Goal: Register for event/course: Sign up to attend an event or enroll in a course

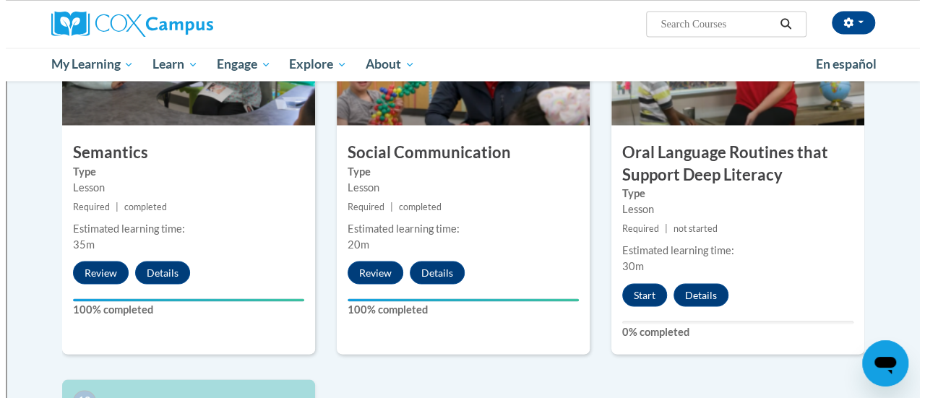
scroll to position [1228, 0]
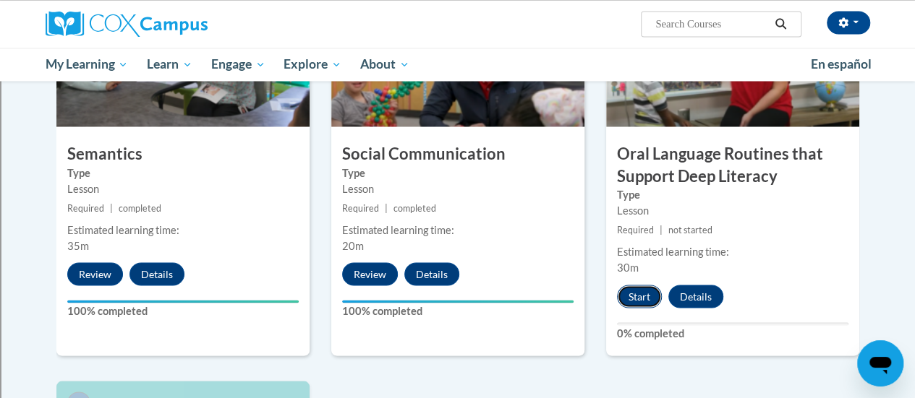
click at [635, 293] on button "Start" at bounding box center [639, 296] width 45 height 23
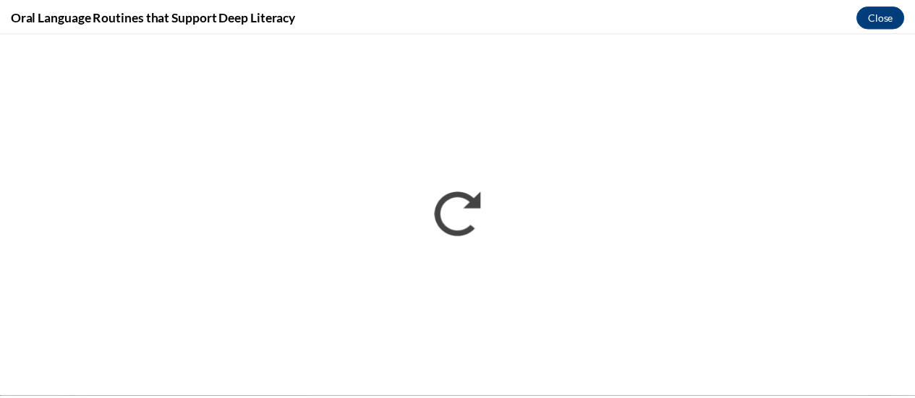
scroll to position [0, 0]
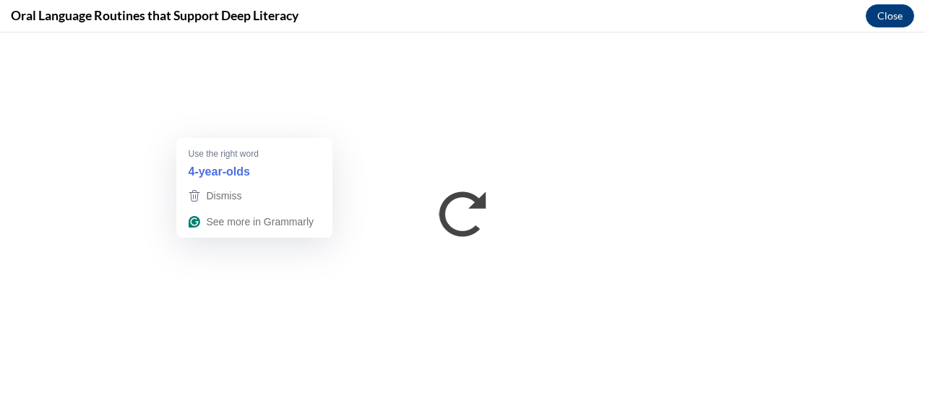
click at [228, 163] on strong "4-year-olds" at bounding box center [218, 171] width 61 height 16
click at [234, 175] on strong "4-year-olds" at bounding box center [218, 171] width 61 height 16
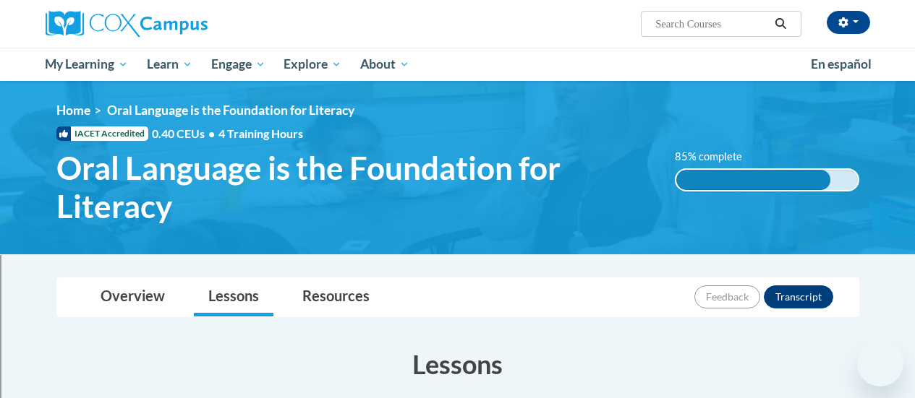
click at [817, 221] on div "<en>My Learning</en><fr>New fr_My Learning</fr><it>New it_My Learning</it><de>N…" at bounding box center [458, 168] width 846 height 130
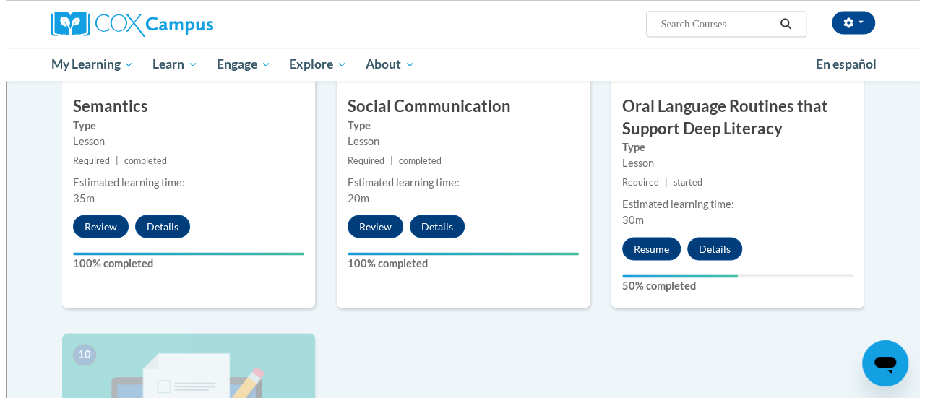
scroll to position [1274, 0]
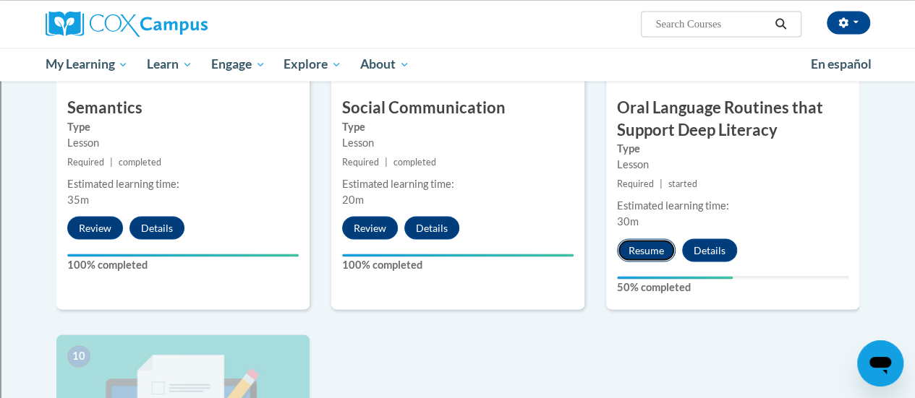
click at [652, 254] on button "Resume" at bounding box center [646, 250] width 59 height 23
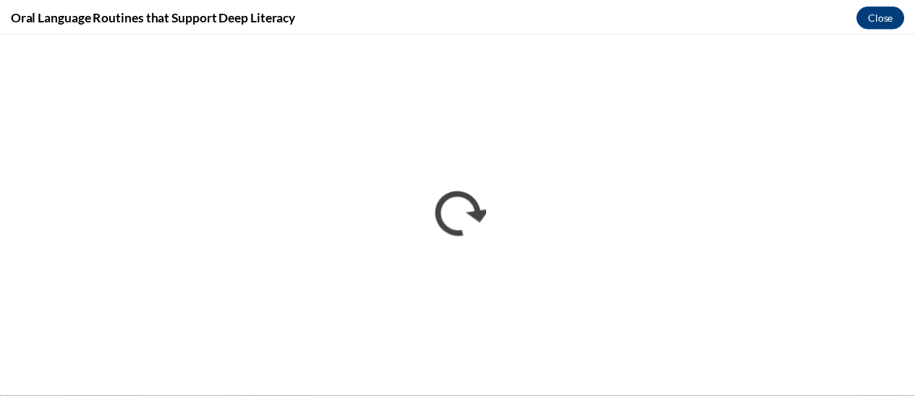
scroll to position [0, 0]
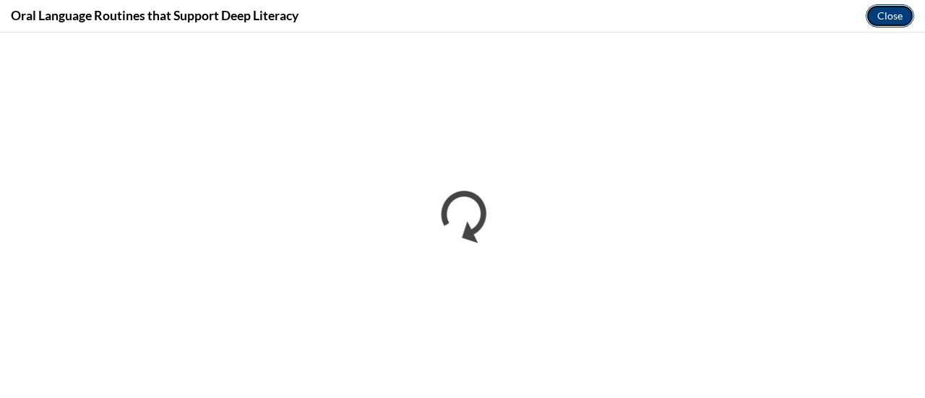
click at [895, 21] on button "Close" at bounding box center [890, 15] width 48 height 23
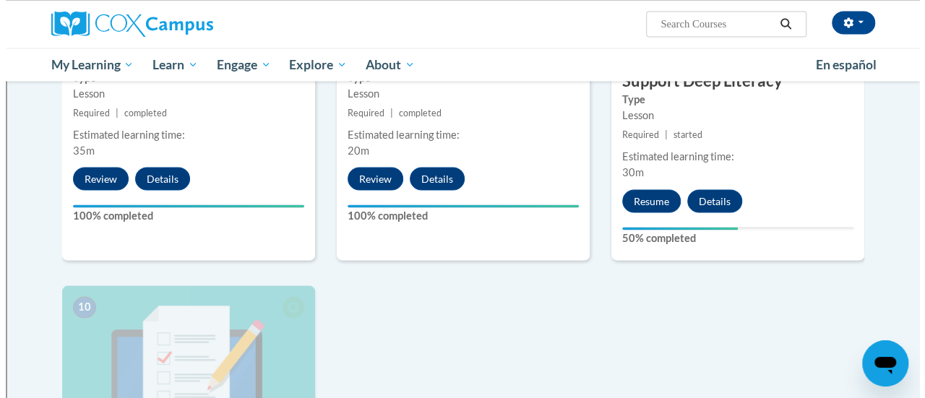
scroll to position [1322, 0]
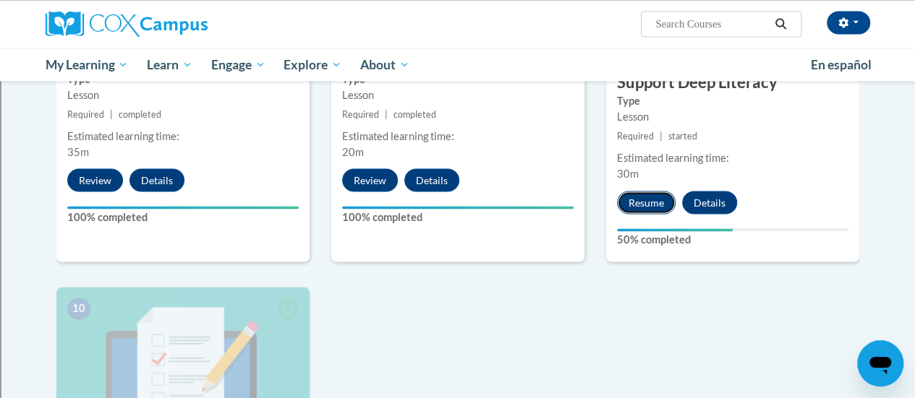
click at [642, 208] on button "Resume" at bounding box center [646, 202] width 59 height 23
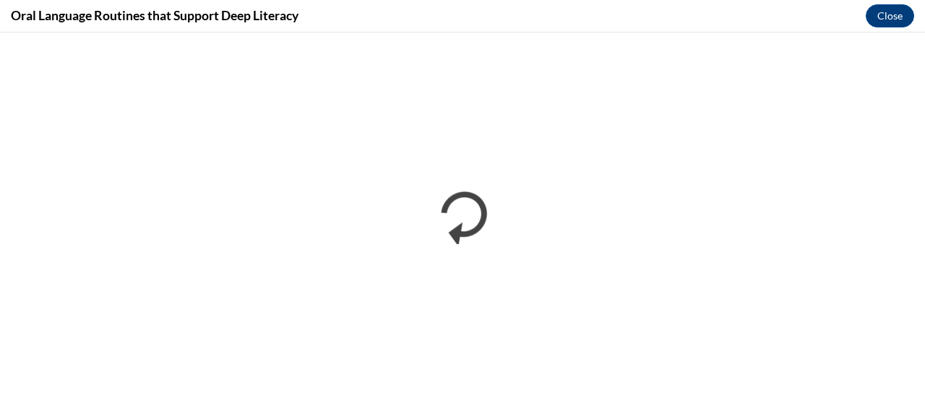
scroll to position [0, 0]
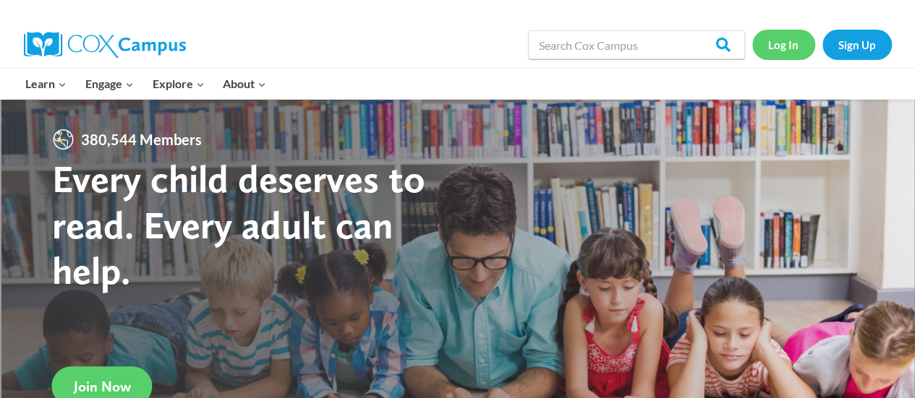
click at [787, 42] on link "Log In" at bounding box center [783, 45] width 63 height 30
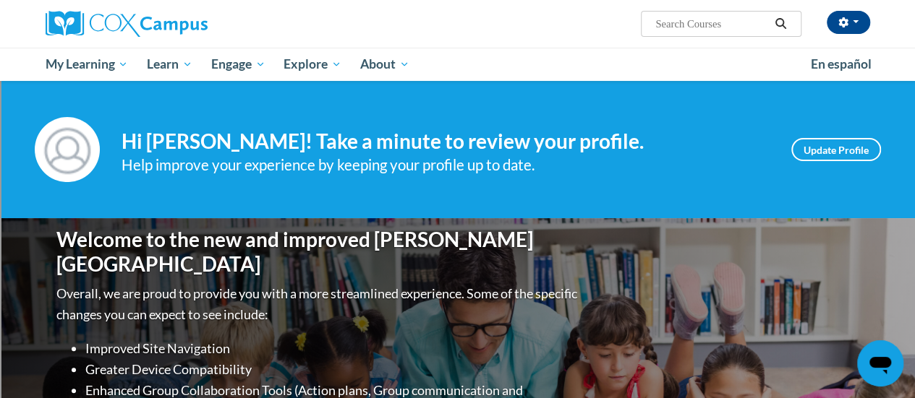
click at [698, 236] on div "Welcome to the new and improved Cox Campus Overall, we are proud to provide you…" at bounding box center [458, 362] width 846 height 289
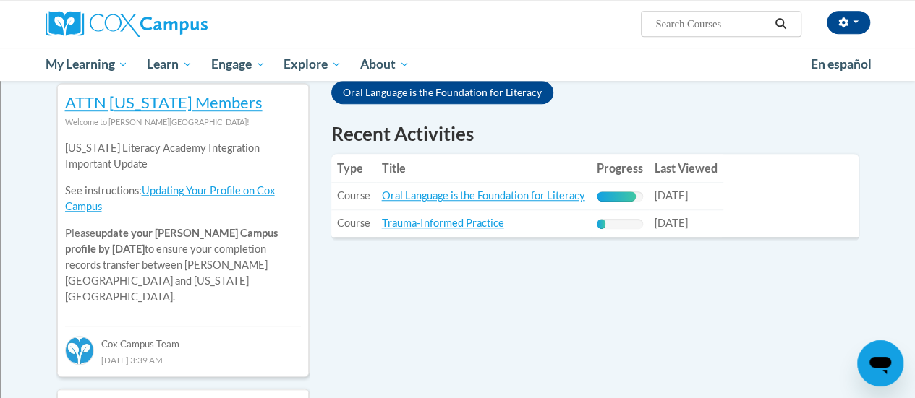
scroll to position [490, 0]
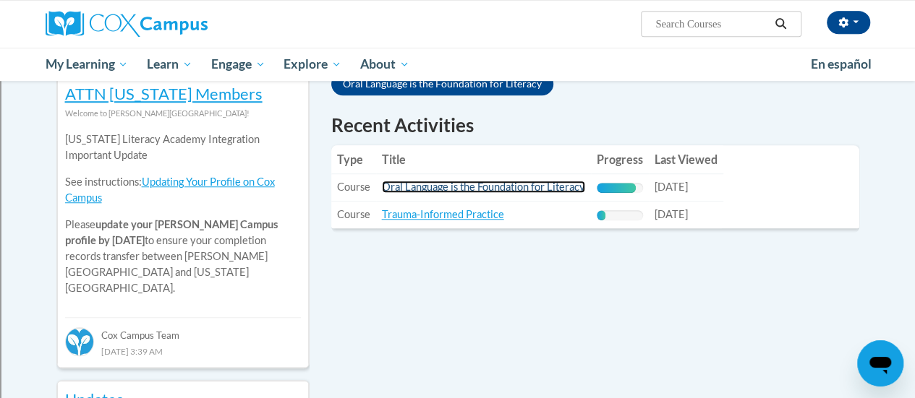
click at [549, 192] on link "Oral Language is the Foundation for Literacy" at bounding box center [483, 187] width 203 height 12
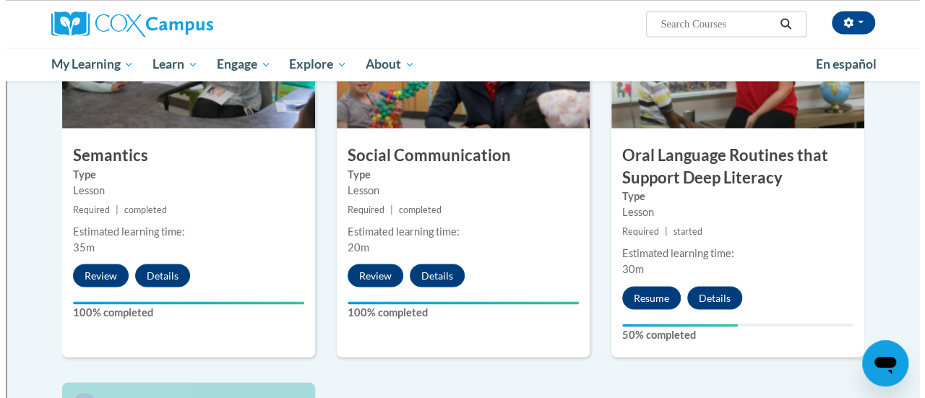
scroll to position [1228, 0]
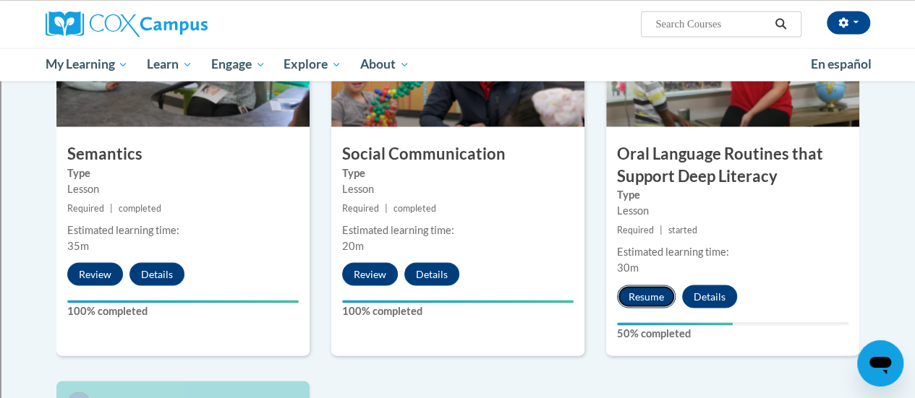
click at [653, 299] on button "Resume" at bounding box center [646, 296] width 59 height 23
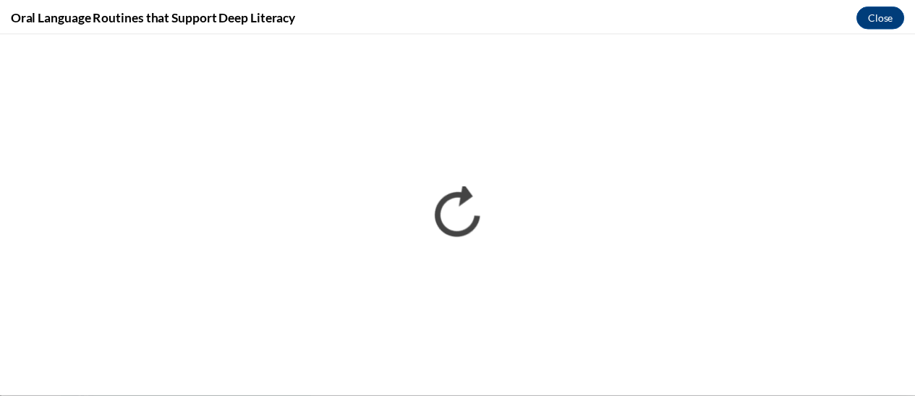
scroll to position [0, 0]
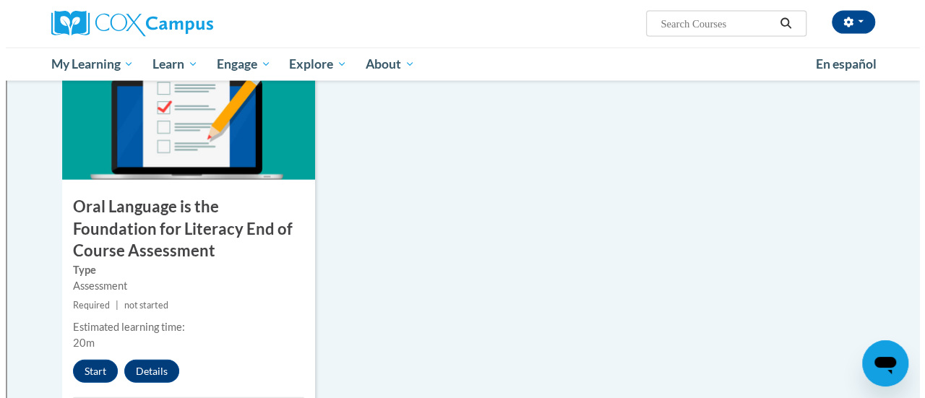
scroll to position [1577, 0]
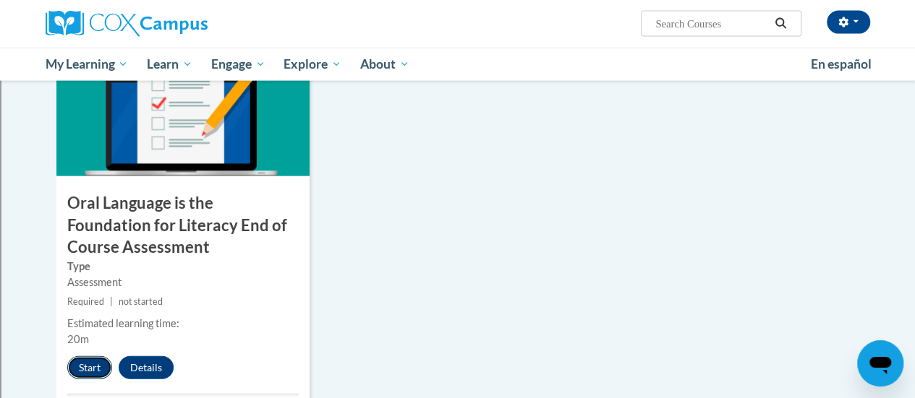
click at [85, 377] on button "Start" at bounding box center [89, 367] width 45 height 23
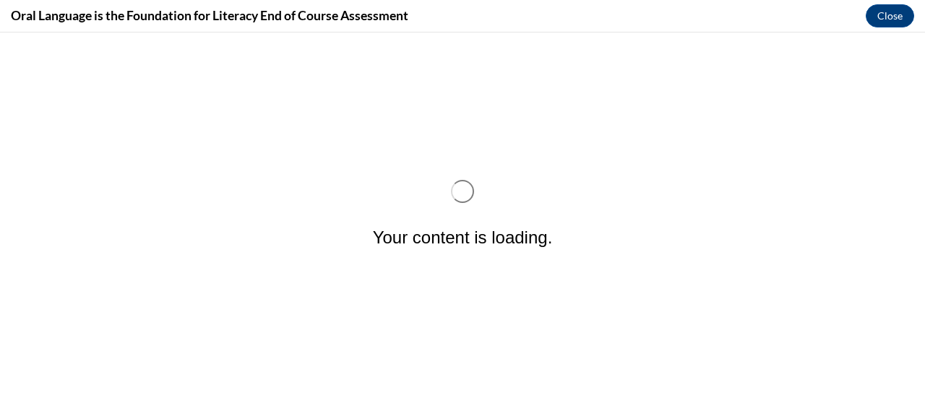
scroll to position [0, 0]
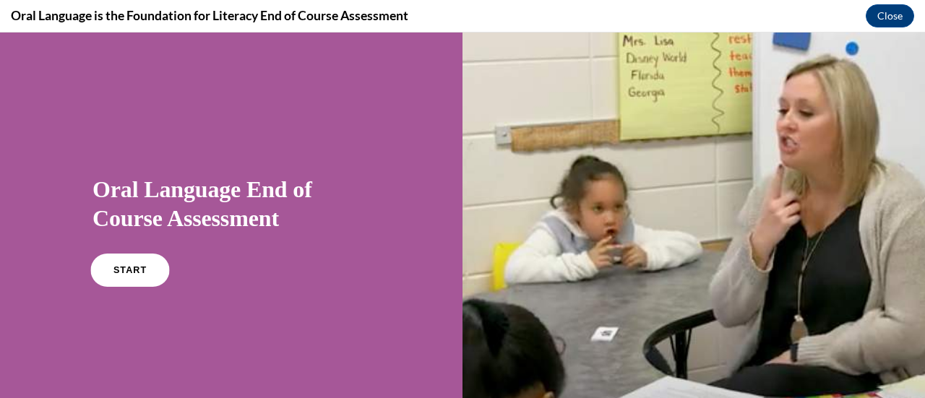
click at [125, 270] on span "START" at bounding box center [130, 270] width 33 height 11
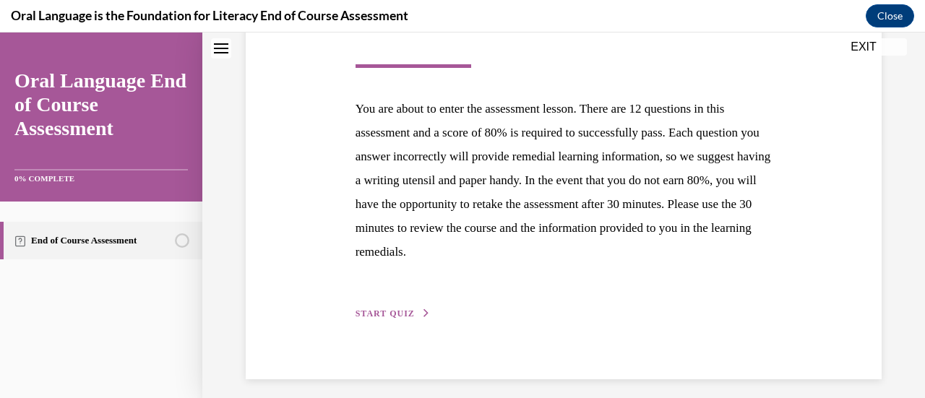
scroll to position [265, 0]
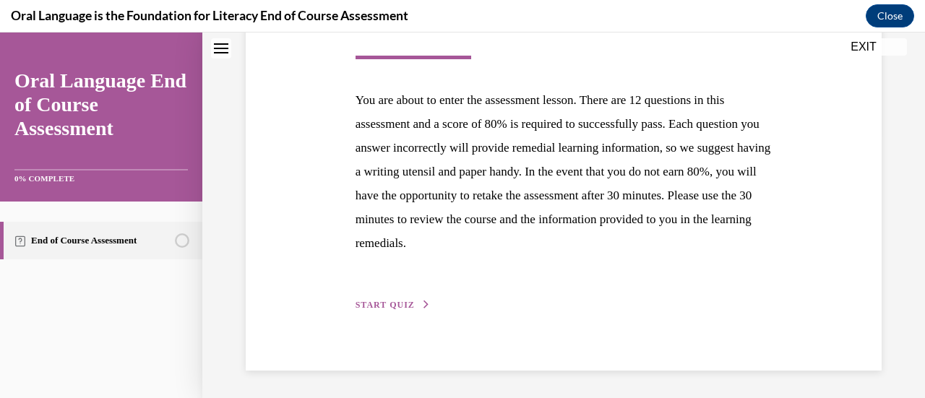
click at [810, 350] on div "Step 1 of 1 End of Course Assessment You are about to enter the assessment less…" at bounding box center [564, 125] width 636 height 492
click at [372, 301] on span "START QUIZ" at bounding box center [385, 305] width 59 height 10
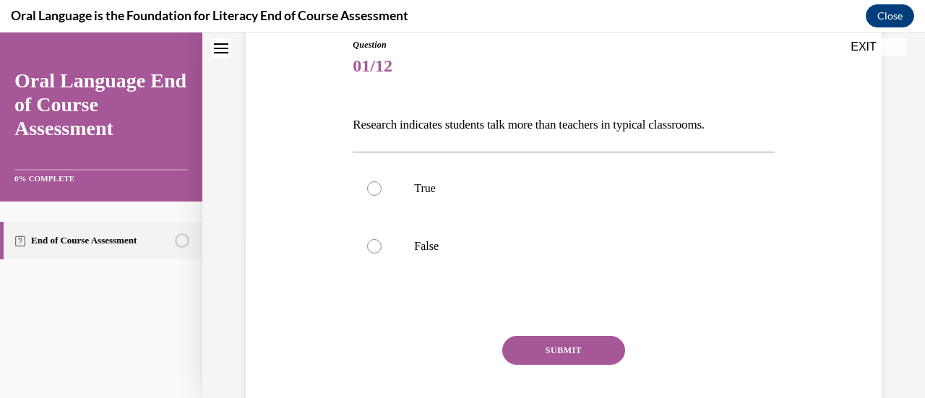
scroll to position [145, 0]
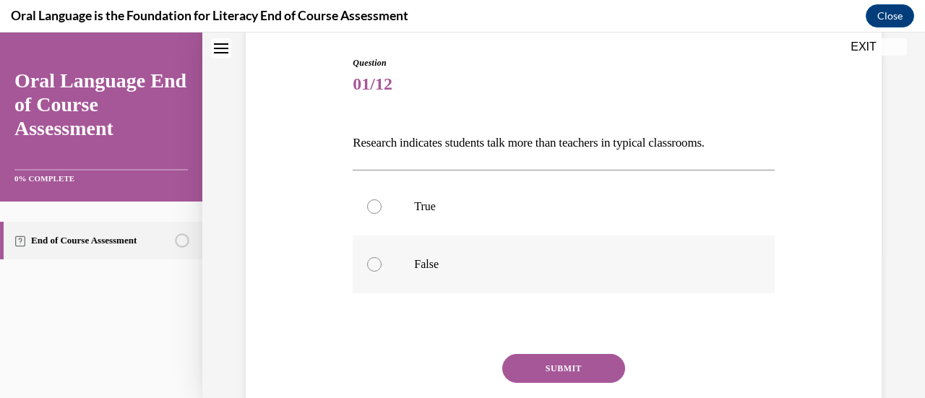
click at [377, 268] on div at bounding box center [374, 264] width 14 height 14
click at [377, 268] on input "False" at bounding box center [374, 264] width 14 height 14
radio input "true"
click at [584, 375] on button "SUBMIT" at bounding box center [563, 368] width 123 height 29
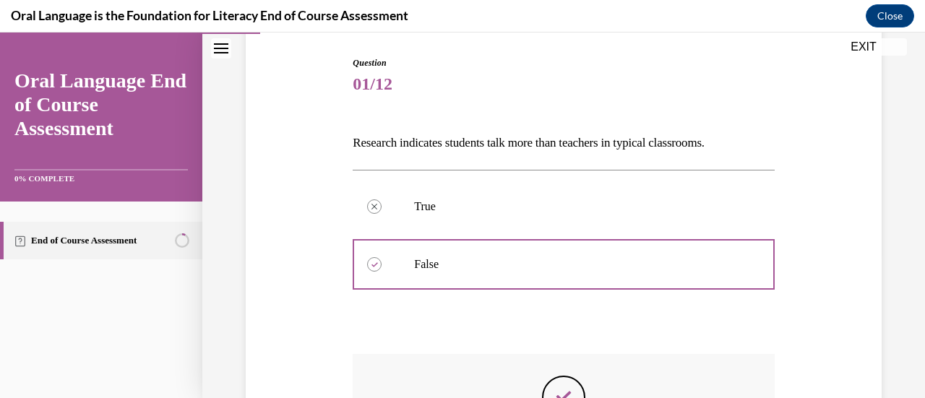
click at [769, 305] on div "Question 01/12 Research indicates students talk more than teachers in typical c…" at bounding box center [563, 310] width 643 height 594
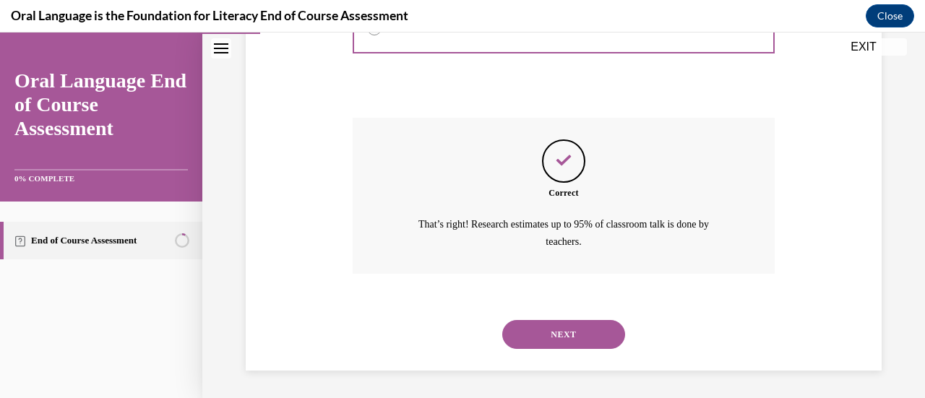
click at [583, 346] on button "NEXT" at bounding box center [563, 334] width 123 height 29
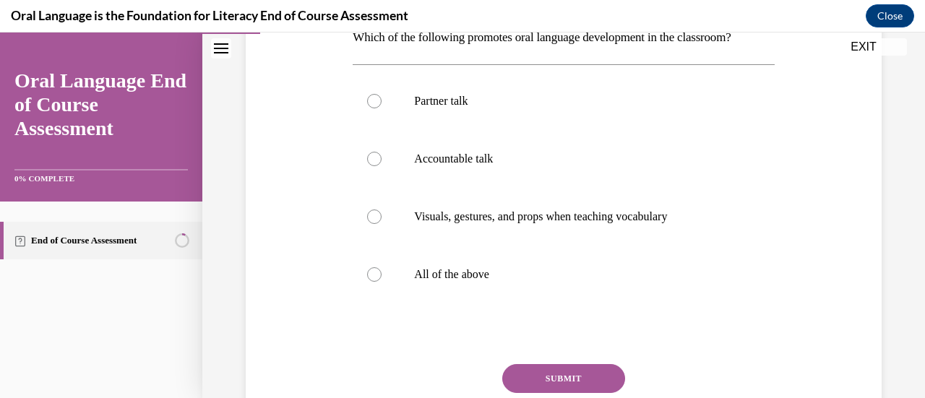
scroll to position [252, 0]
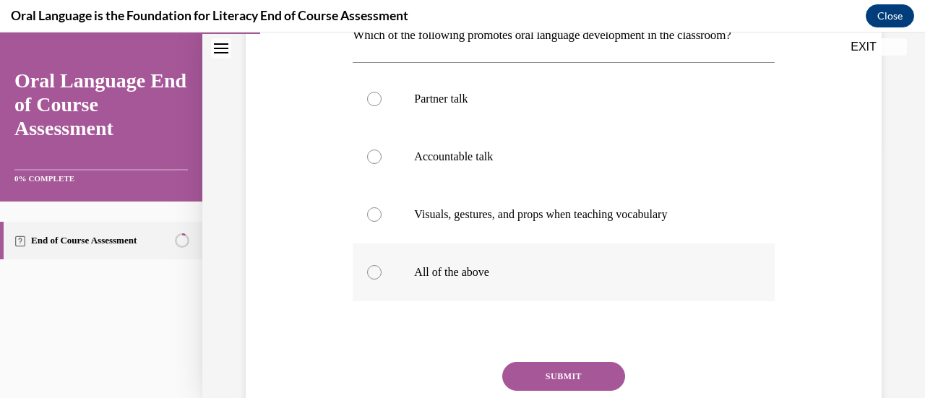
click at [376, 265] on div at bounding box center [374, 272] width 14 height 14
click at [376, 265] on input "All of the above" at bounding box center [374, 272] width 14 height 14
radio input "true"
click at [570, 371] on button "SUBMIT" at bounding box center [563, 376] width 123 height 29
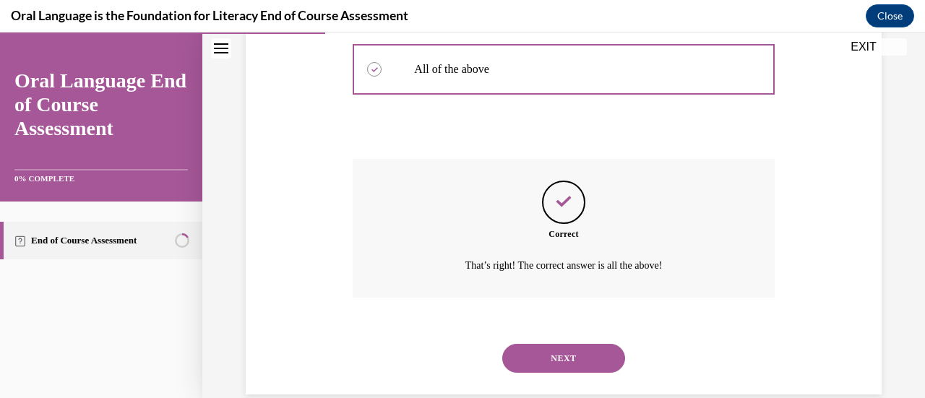
scroll to position [480, 0]
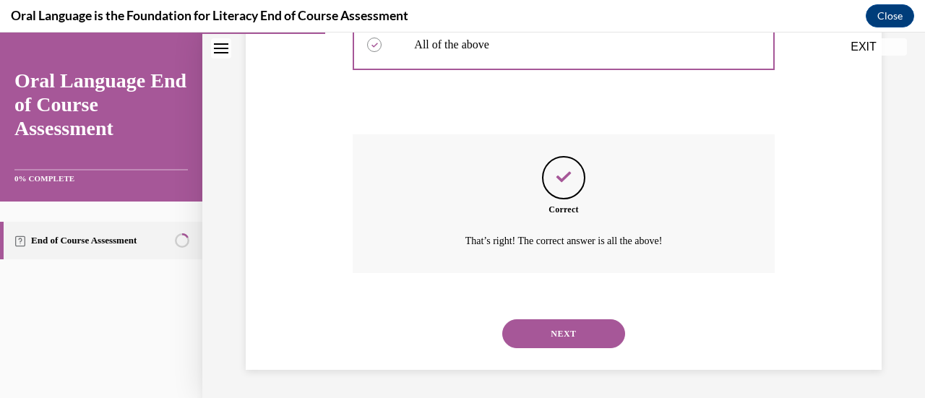
click at [588, 337] on button "NEXT" at bounding box center [563, 334] width 123 height 29
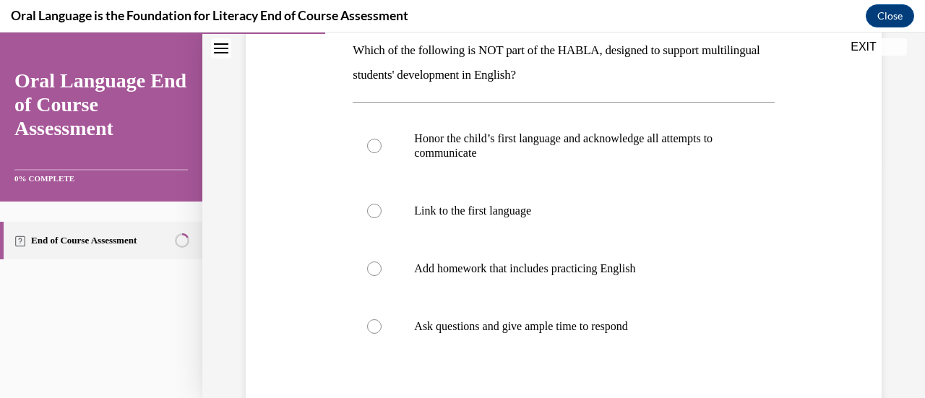
scroll to position [236, 0]
click at [384, 281] on label "Add homework that includes practicing English" at bounding box center [563, 270] width 421 height 58
click at [382, 278] on input "Add homework that includes practicing English" at bounding box center [374, 270] width 14 height 14
radio input "true"
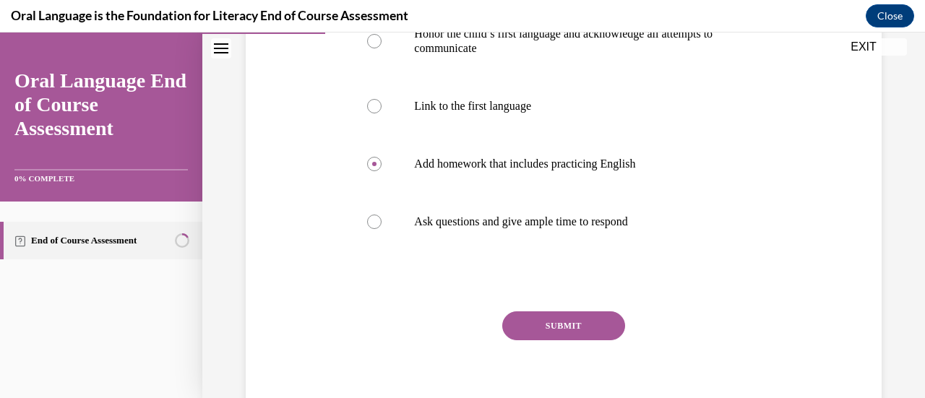
scroll to position [359, 0]
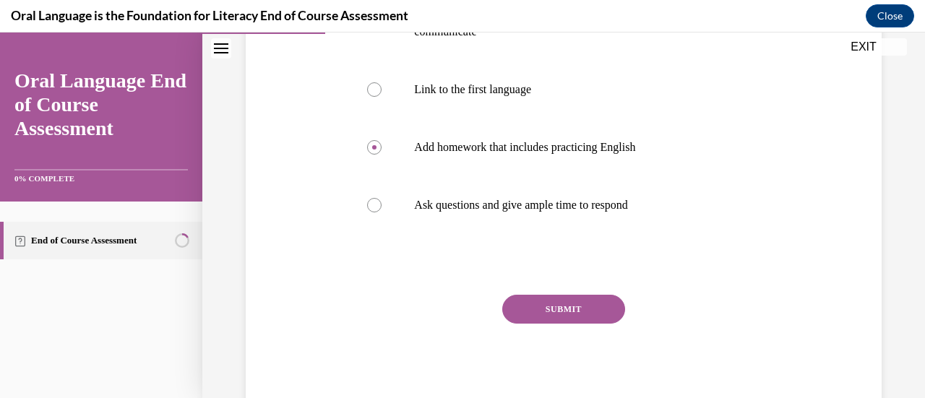
click at [560, 317] on button "SUBMIT" at bounding box center [563, 309] width 123 height 29
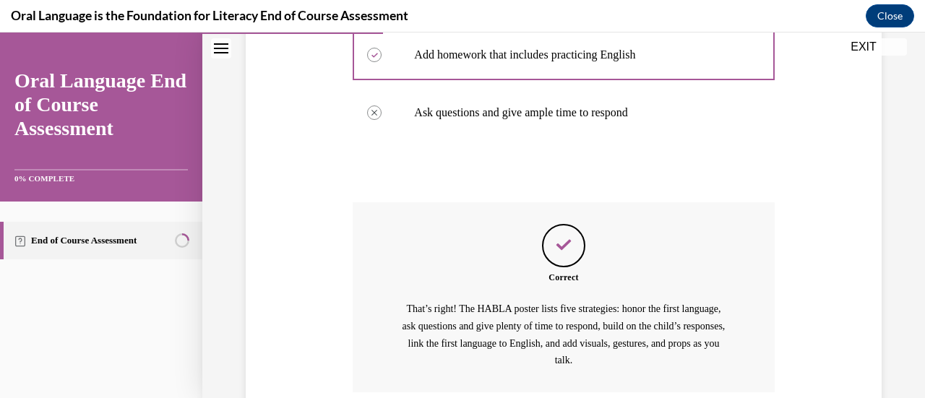
scroll to position [570, 0]
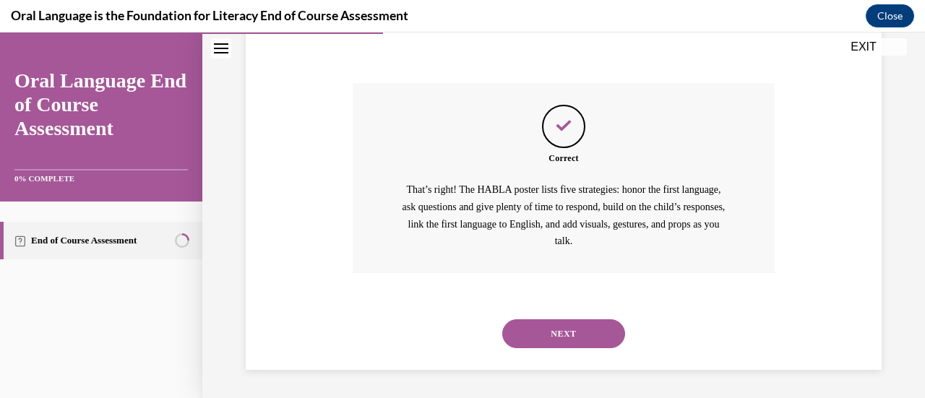
click at [583, 345] on button "NEXT" at bounding box center [563, 334] width 123 height 29
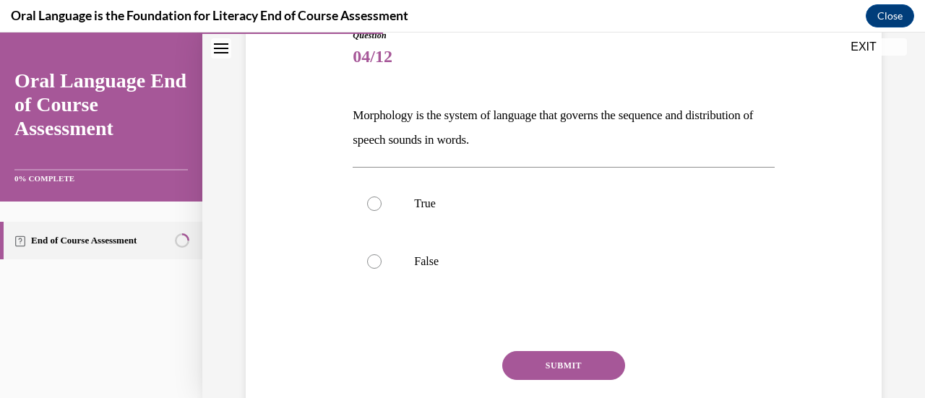
scroll to position [179, 0]
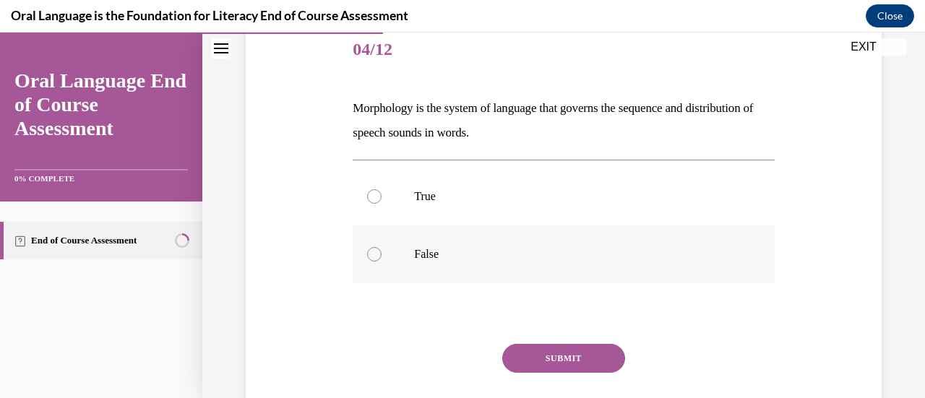
click at [362, 260] on label "False" at bounding box center [563, 255] width 421 height 58
click at [367, 260] on input "False" at bounding box center [374, 254] width 14 height 14
radio input "true"
click at [555, 363] on button "SUBMIT" at bounding box center [563, 358] width 123 height 29
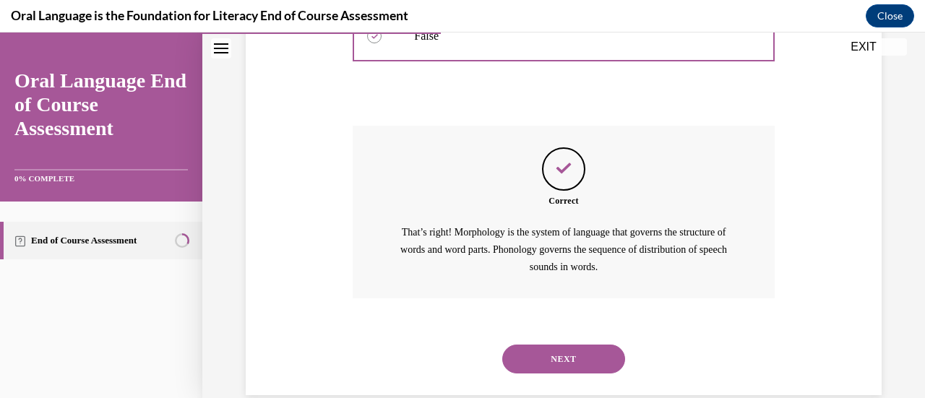
scroll to position [398, 0]
click at [574, 368] on button "NEXT" at bounding box center [563, 358] width 123 height 29
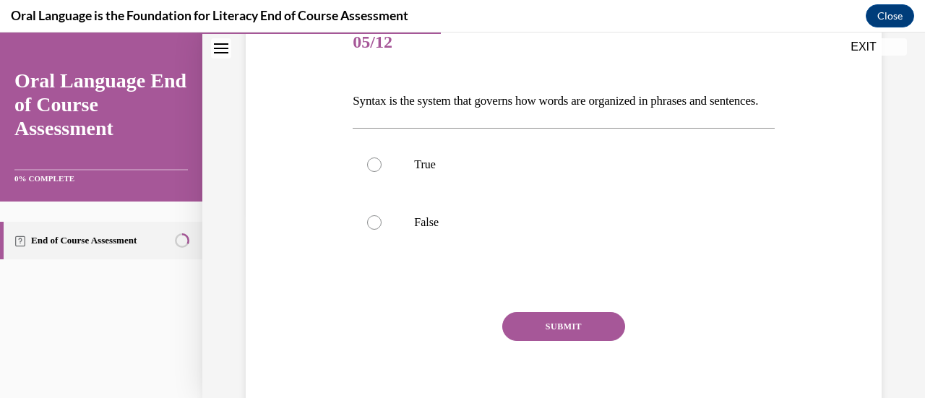
scroll to position [201, 0]
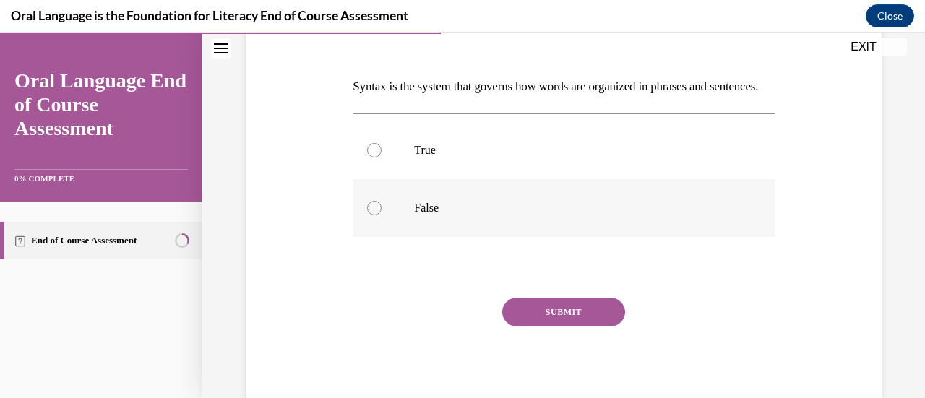
click at [687, 237] on label "False" at bounding box center [563, 208] width 421 height 58
click at [382, 215] on input "False" at bounding box center [374, 208] width 14 height 14
radio input "true"
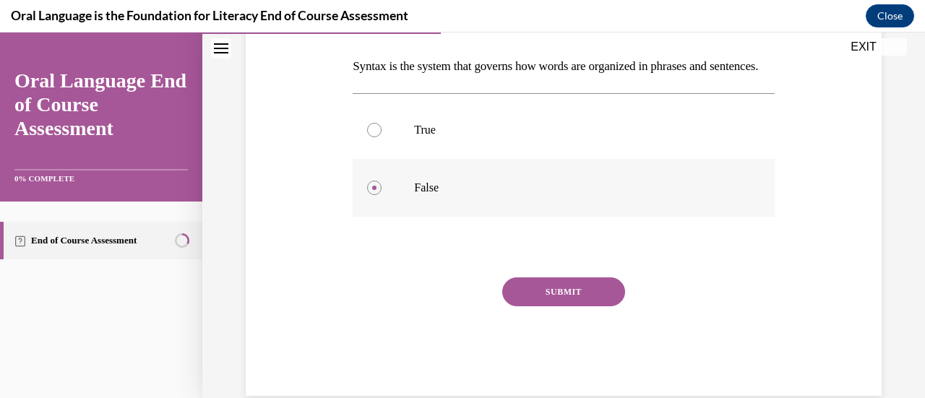
scroll to position [221, 0]
click at [385, 159] on label "True" at bounding box center [563, 130] width 421 height 58
click at [382, 137] on input "True" at bounding box center [374, 130] width 14 height 14
radio input "true"
click at [573, 307] on button "SUBMIT" at bounding box center [563, 292] width 123 height 29
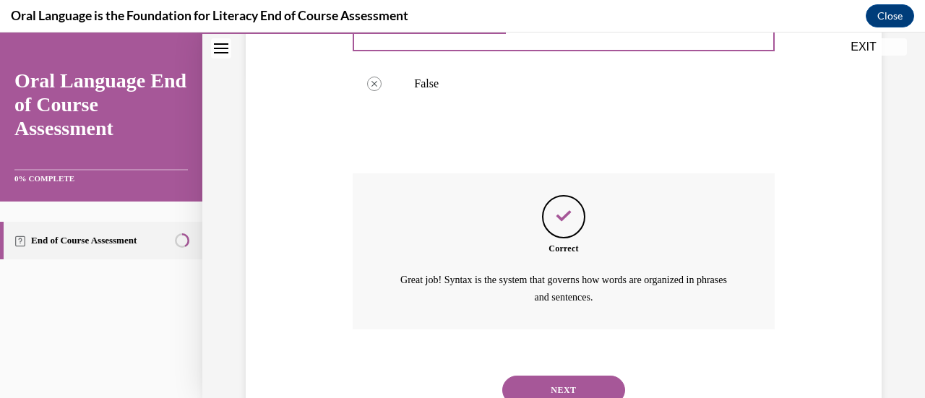
scroll to position [406, 0]
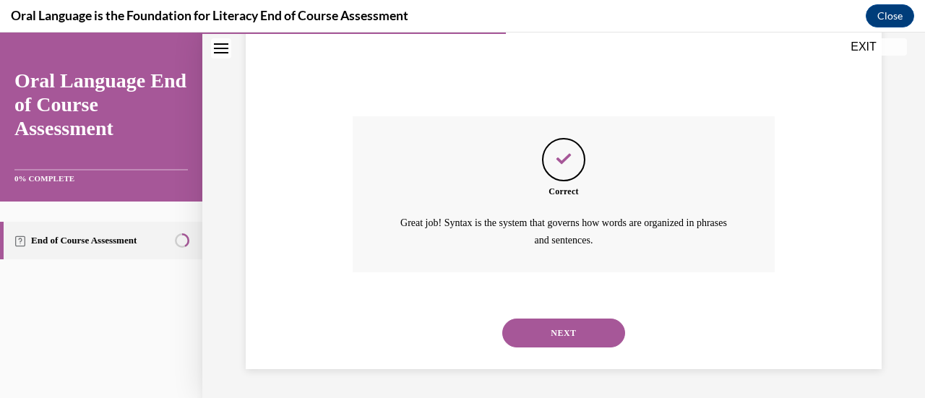
click at [562, 334] on button "NEXT" at bounding box center [563, 333] width 123 height 29
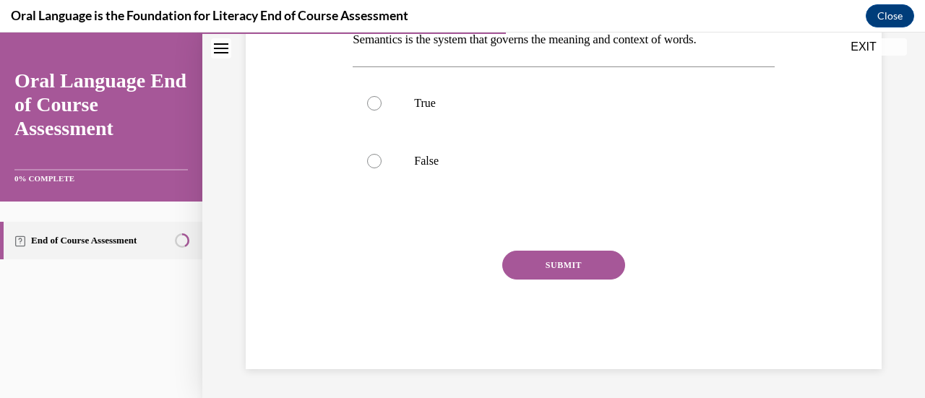
scroll to position [44, 0]
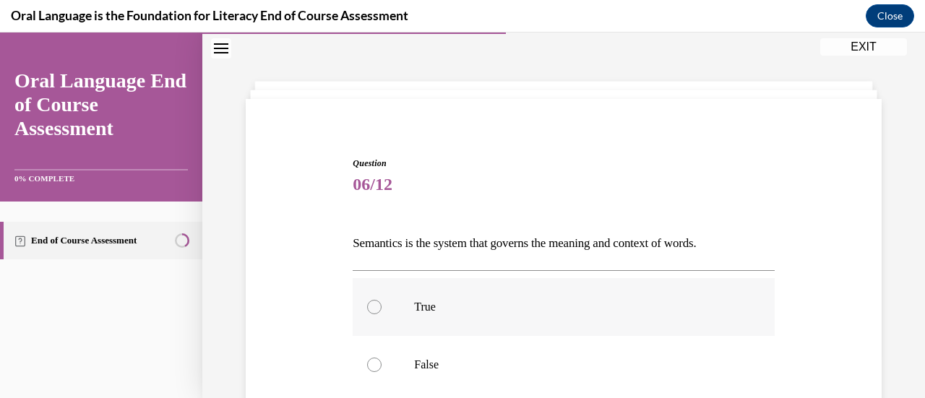
click at [369, 305] on div at bounding box center [374, 307] width 14 height 14
click at [369, 305] on input "True" at bounding box center [374, 307] width 14 height 14
radio input "true"
click at [749, 285] on label "True" at bounding box center [563, 307] width 421 height 58
click at [382, 300] on input "True" at bounding box center [374, 307] width 14 height 14
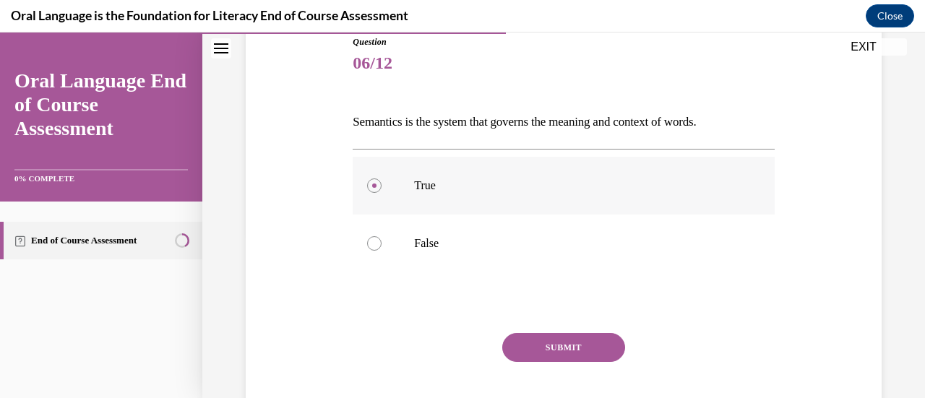
scroll to position [181, 0]
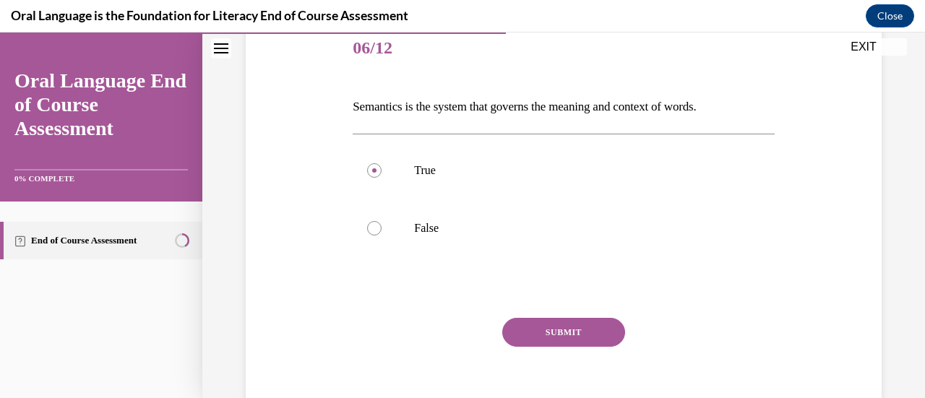
click at [570, 333] on button "SUBMIT" at bounding box center [563, 332] width 123 height 29
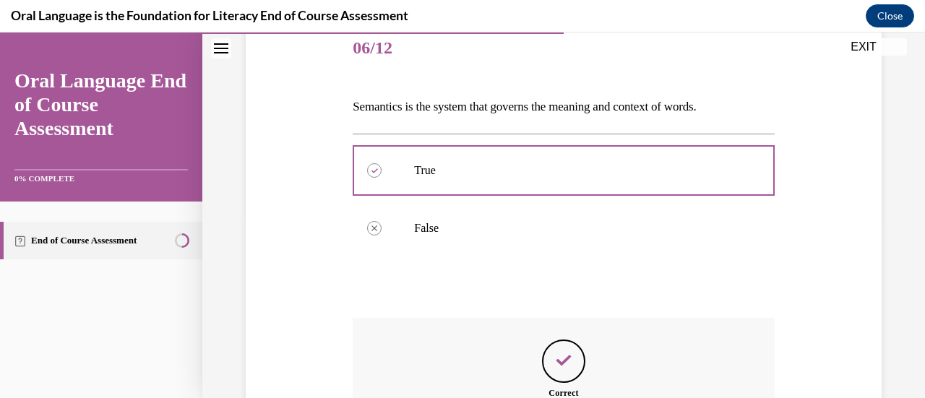
click at [735, 283] on div at bounding box center [563, 287] width 421 height 17
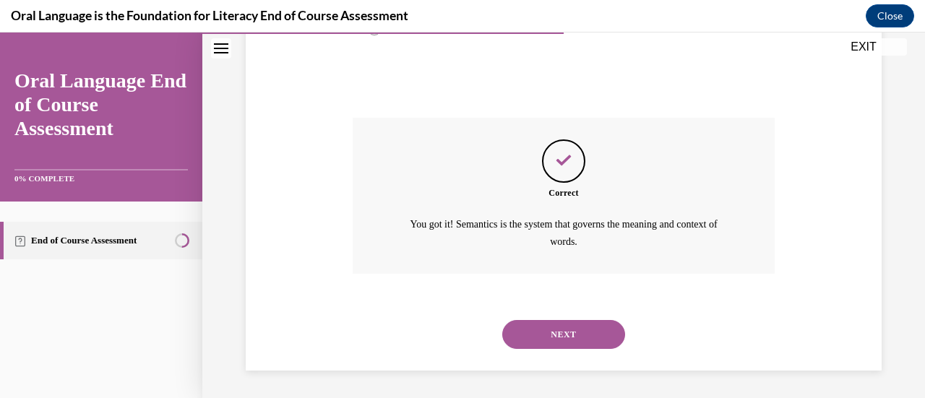
click at [572, 346] on button "NEXT" at bounding box center [563, 334] width 123 height 29
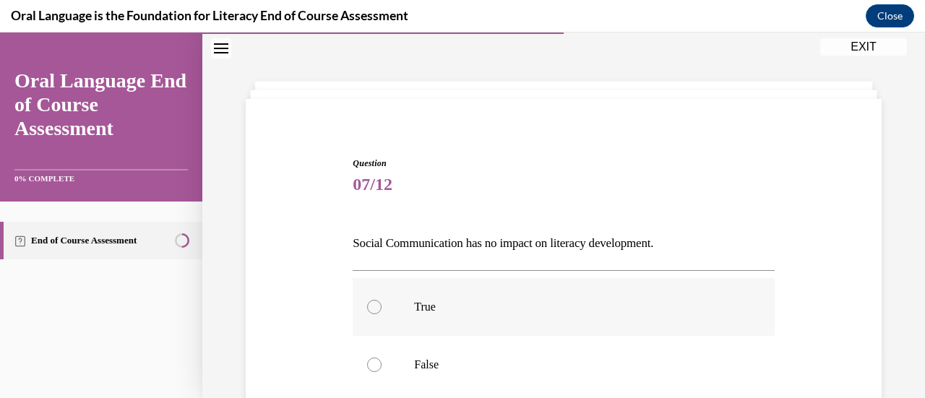
click at [703, 283] on label "True" at bounding box center [563, 307] width 421 height 58
click at [382, 300] on input "True" at bounding box center [374, 307] width 14 height 14
radio input "true"
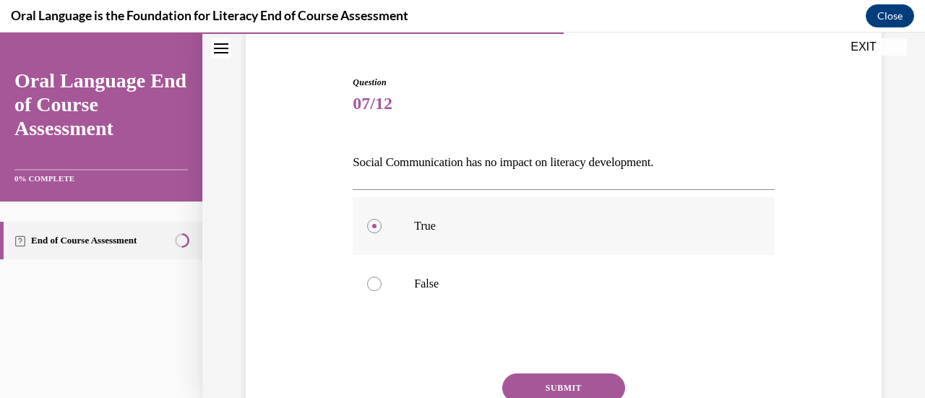
scroll to position [129, 0]
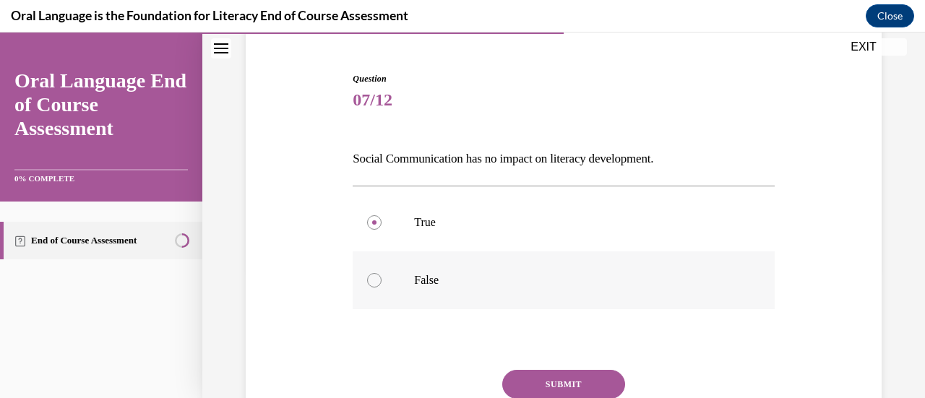
click at [373, 285] on div at bounding box center [374, 280] width 14 height 14
click at [373, 285] on input "False" at bounding box center [374, 280] width 14 height 14
radio input "true"
click at [574, 383] on button "SUBMIT" at bounding box center [563, 384] width 123 height 29
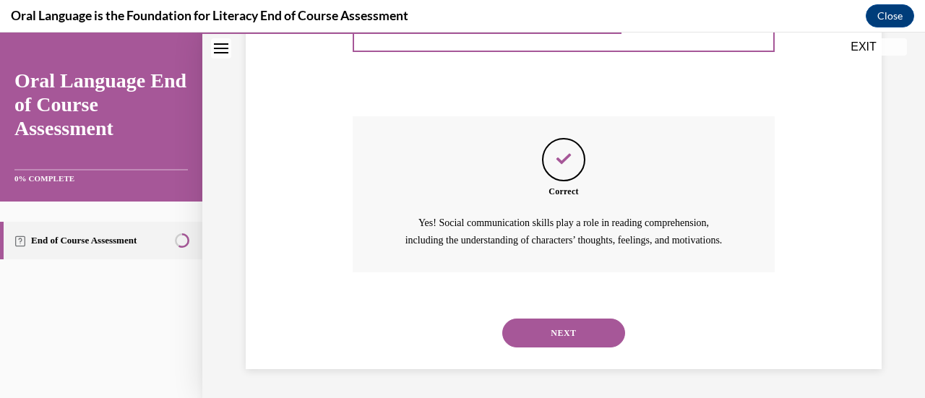
click at [583, 336] on button "NEXT" at bounding box center [563, 333] width 123 height 29
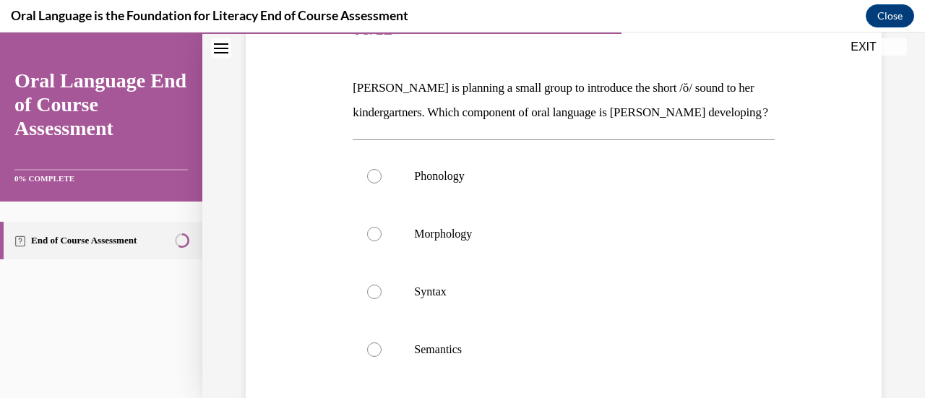
scroll to position [197, 0]
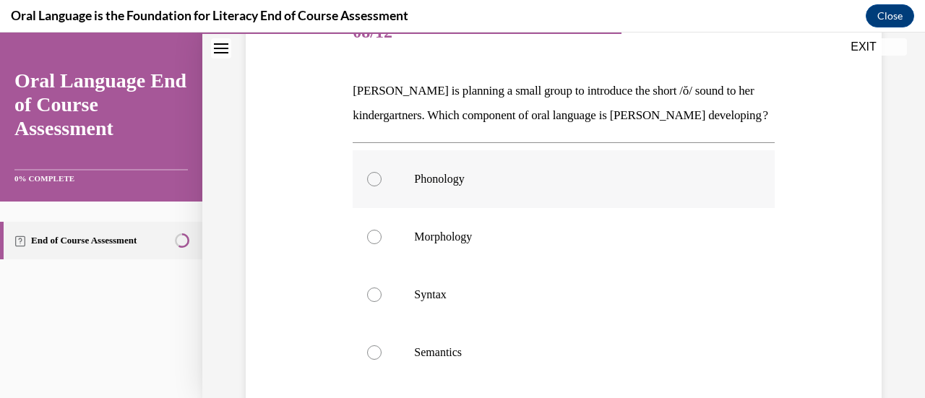
click at [367, 187] on div at bounding box center [374, 179] width 14 height 14
click at [367, 187] on input "Phonology" at bounding box center [374, 179] width 14 height 14
radio input "true"
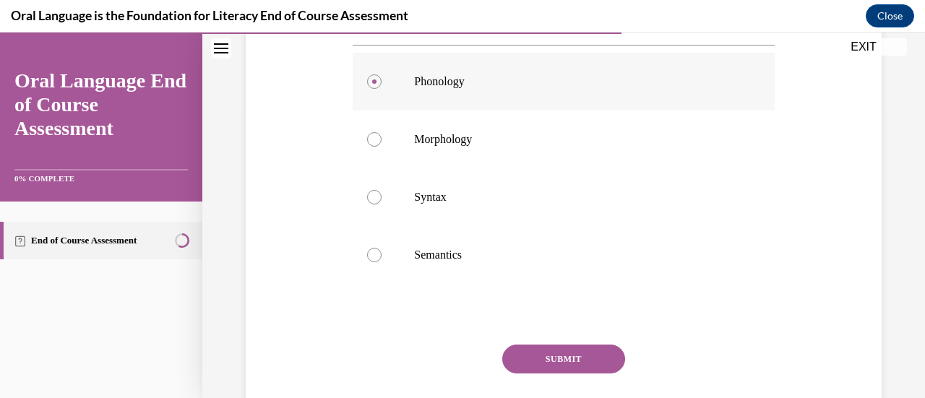
scroll to position [361, 0]
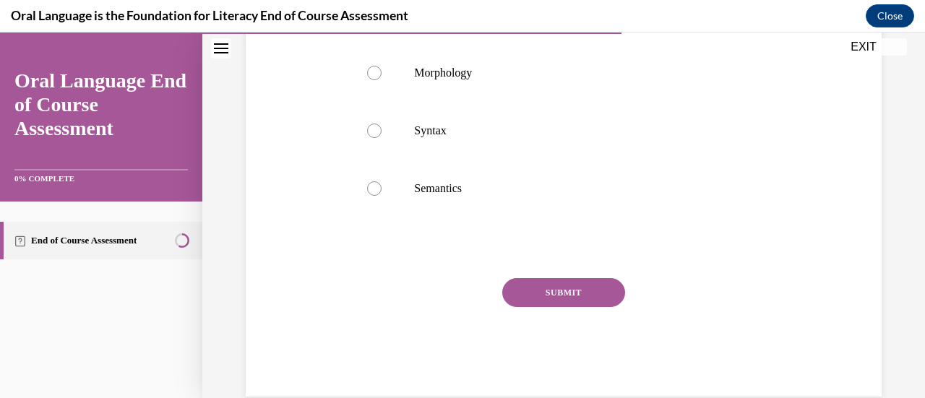
click at [584, 307] on button "SUBMIT" at bounding box center [563, 292] width 123 height 29
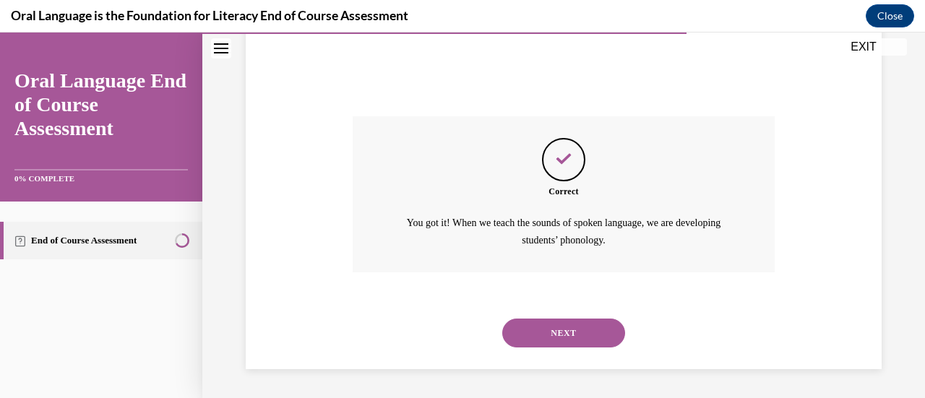
click at [603, 334] on button "NEXT" at bounding box center [563, 333] width 123 height 29
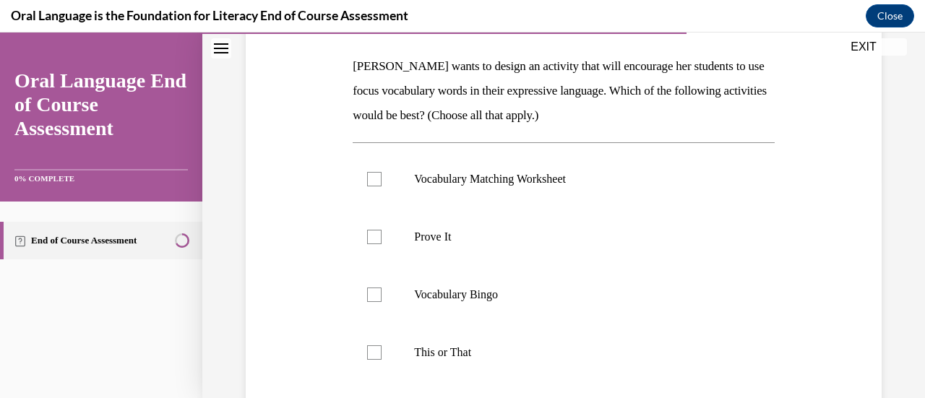
scroll to position [223, 0]
click at [380, 241] on label "Prove It" at bounding box center [563, 236] width 421 height 58
click at [380, 241] on input "Prove It" at bounding box center [374, 235] width 14 height 14
checkbox input "true"
click at [364, 358] on label "This or That" at bounding box center [563, 351] width 421 height 58
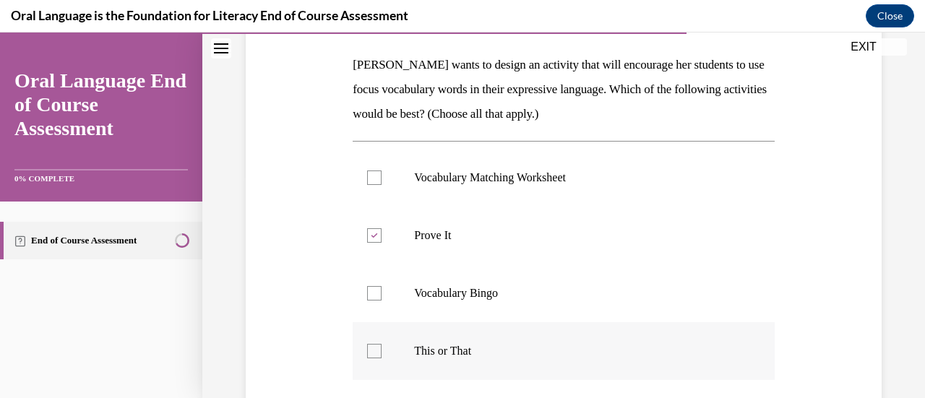
click at [367, 358] on input "This or That" at bounding box center [374, 351] width 14 height 14
checkbox input "true"
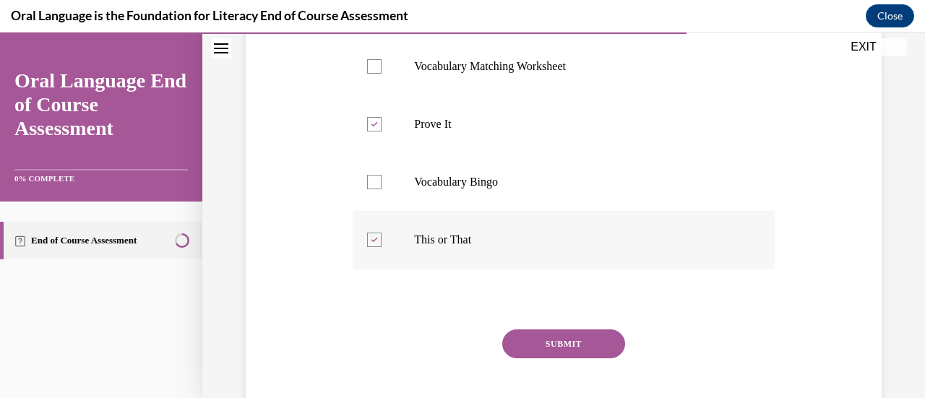
scroll to position [369, 0]
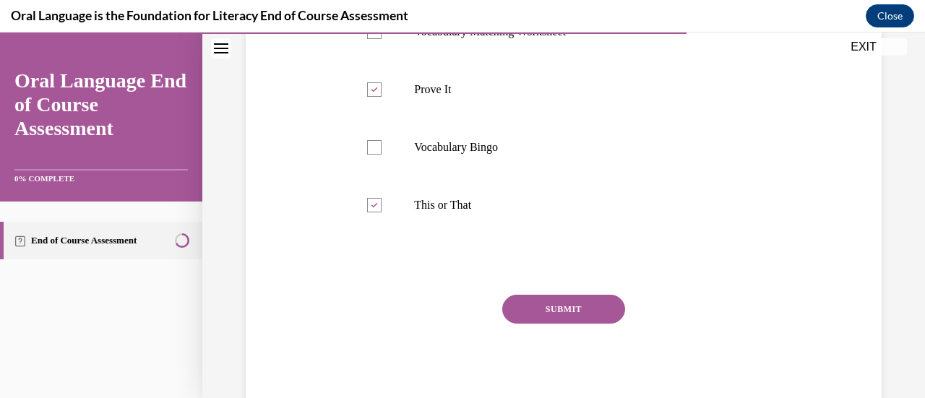
click at [562, 311] on button "SUBMIT" at bounding box center [563, 309] width 123 height 29
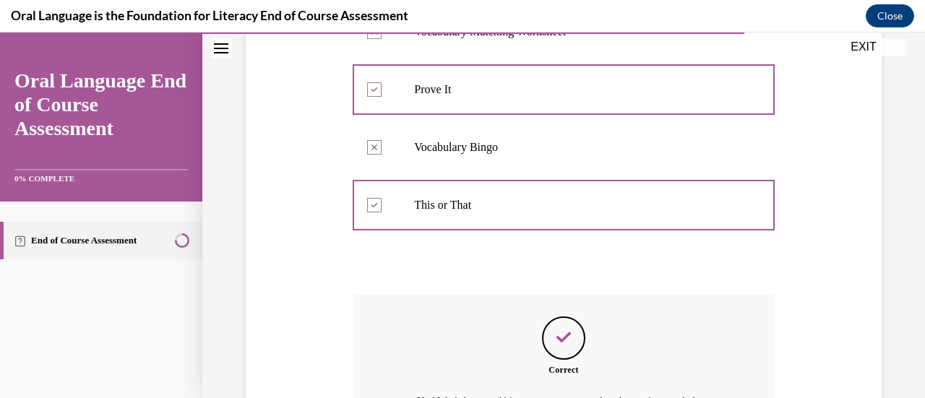
click at [910, 218] on div "Question 09/12 Mrs. Butler wants to design an activity that will encourage her …" at bounding box center [563, 151] width 723 height 884
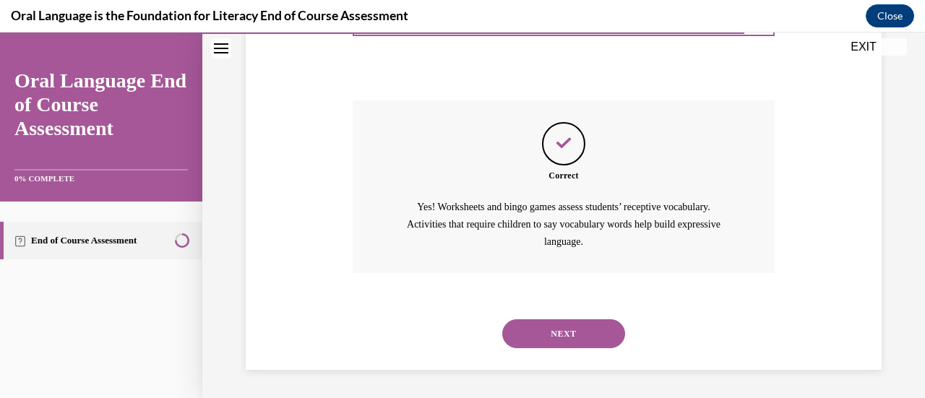
click at [552, 335] on button "NEXT" at bounding box center [563, 334] width 123 height 29
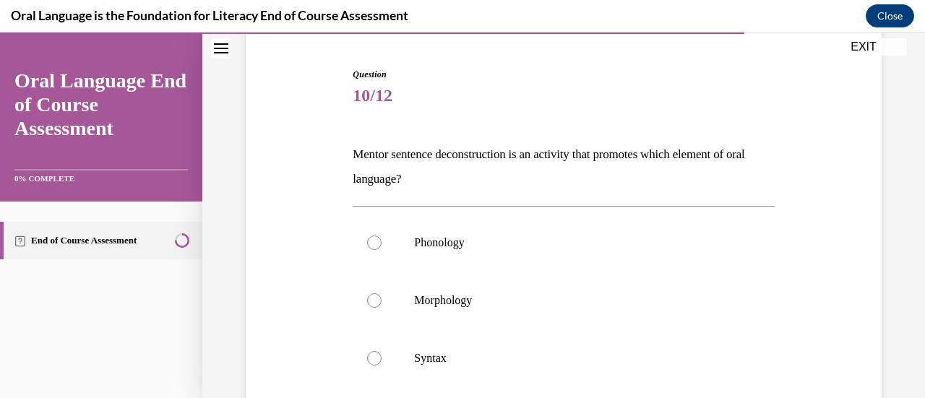
scroll to position [136, 0]
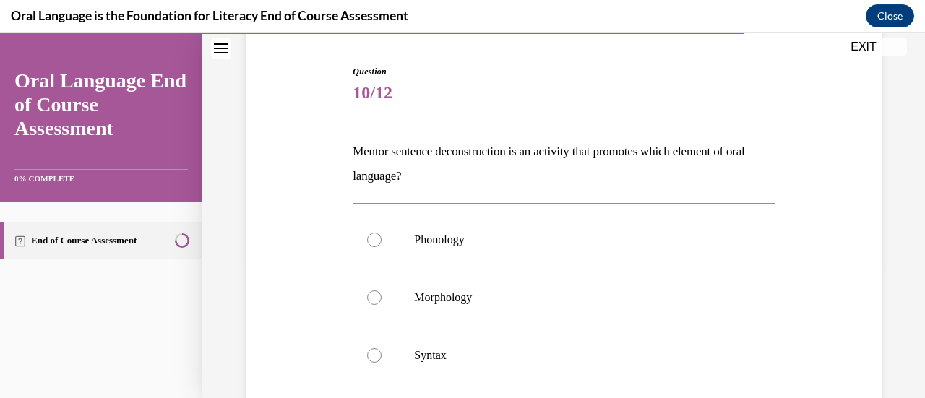
click at [797, 250] on div "Question 10/12 Mentor sentence deconstruction is an activity that promotes whic…" at bounding box center [563, 322] width 643 height 600
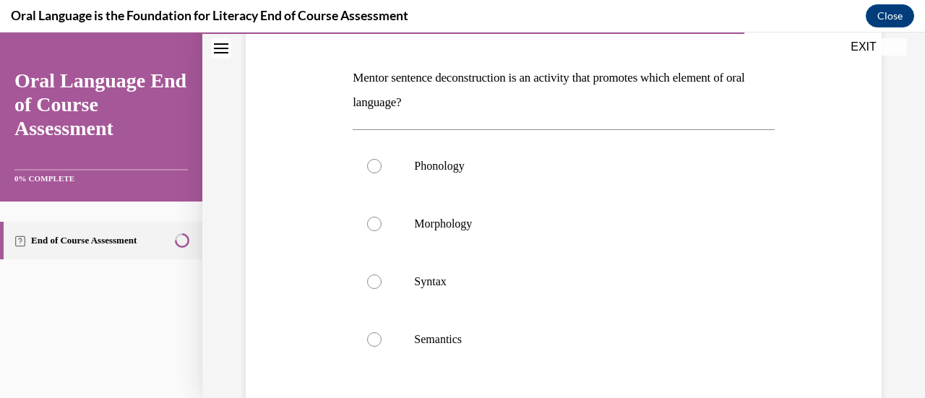
scroll to position [205, 0]
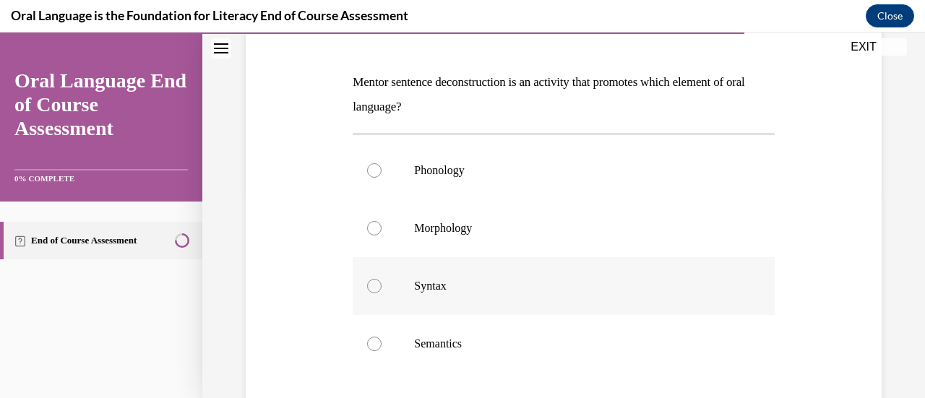
click at [376, 291] on div at bounding box center [374, 286] width 14 height 14
click at [376, 291] on input "Syntax" at bounding box center [374, 286] width 14 height 14
radio input "true"
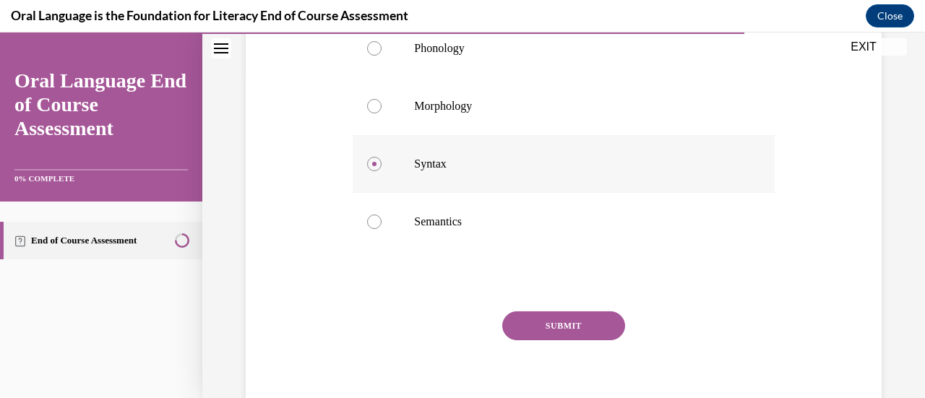
scroll to position [343, 0]
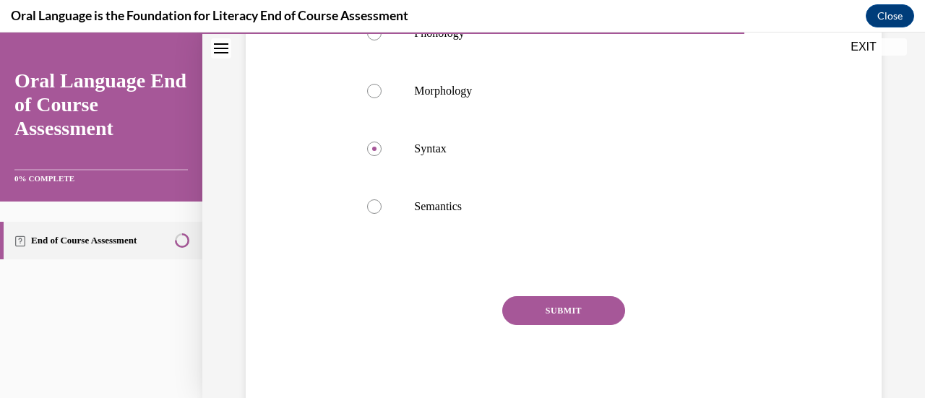
click at [575, 309] on button "SUBMIT" at bounding box center [563, 310] width 123 height 29
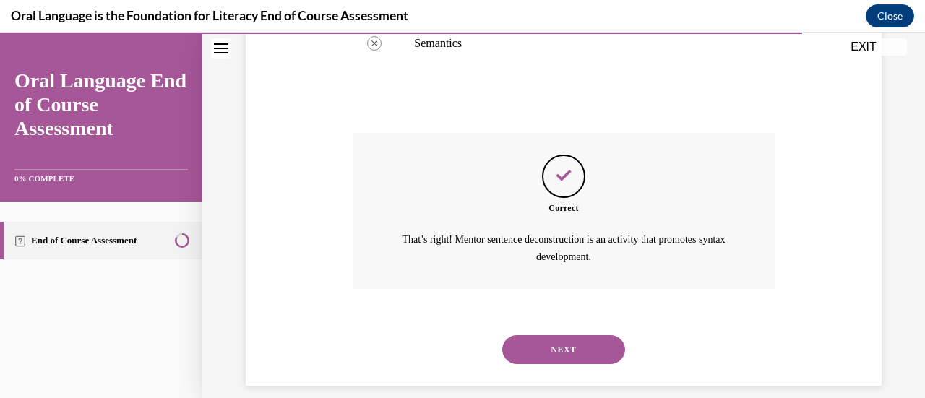
scroll to position [521, 0]
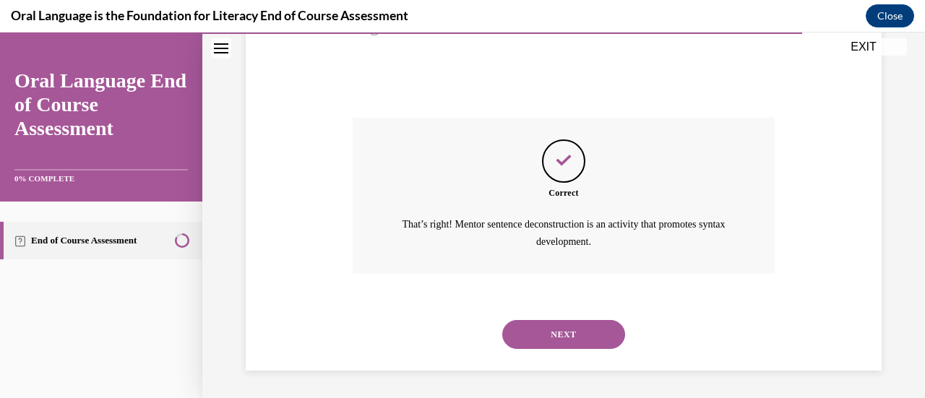
click at [568, 333] on button "NEXT" at bounding box center [563, 334] width 123 height 29
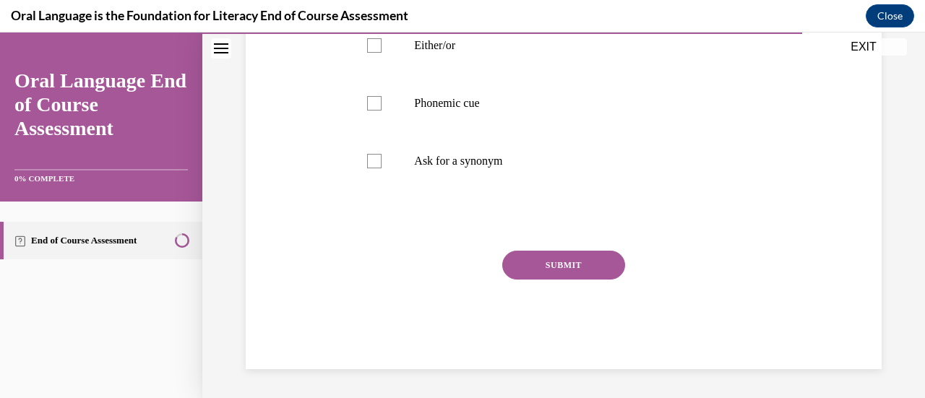
scroll to position [44, 0]
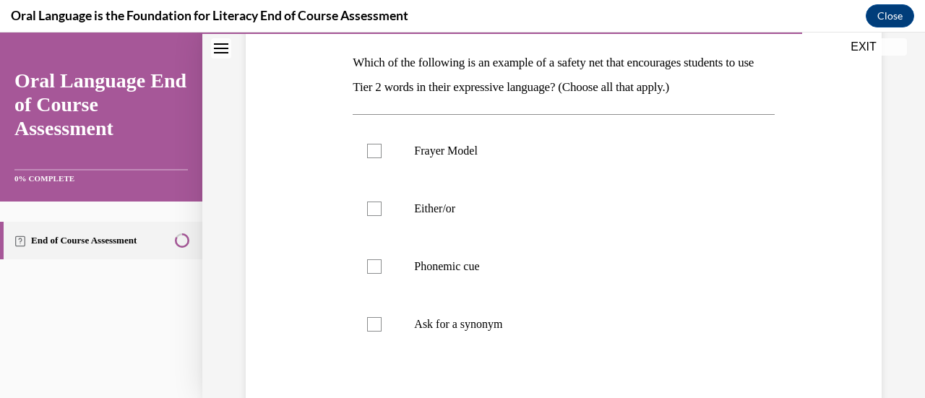
scroll to position [226, 0]
click at [369, 220] on label "Either/or" at bounding box center [563, 208] width 421 height 58
click at [369, 215] on input "Either/or" at bounding box center [374, 208] width 14 height 14
checkbox input "true"
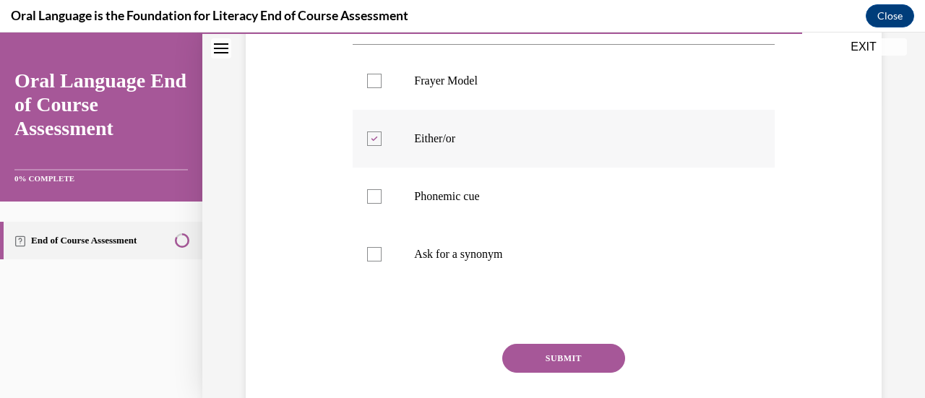
scroll to position [344, 0]
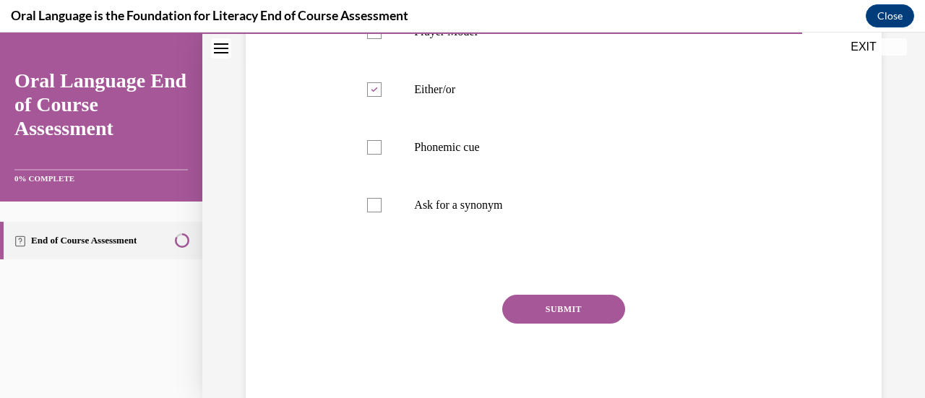
click at [567, 319] on button "SUBMIT" at bounding box center [563, 309] width 123 height 29
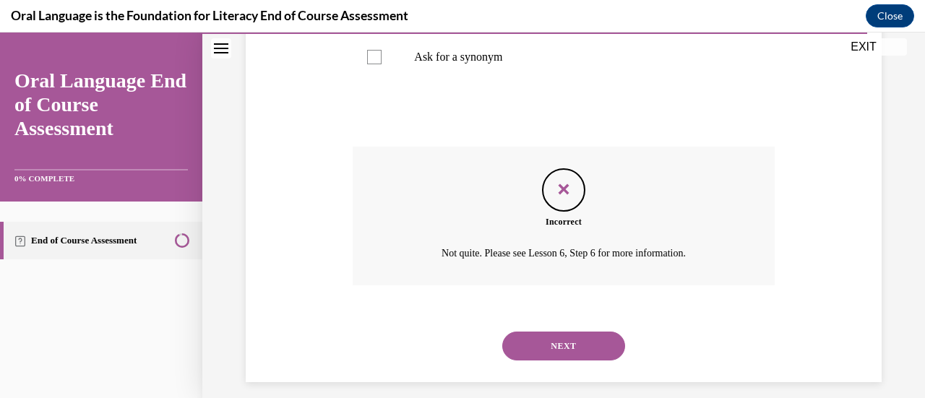
scroll to position [505, 0]
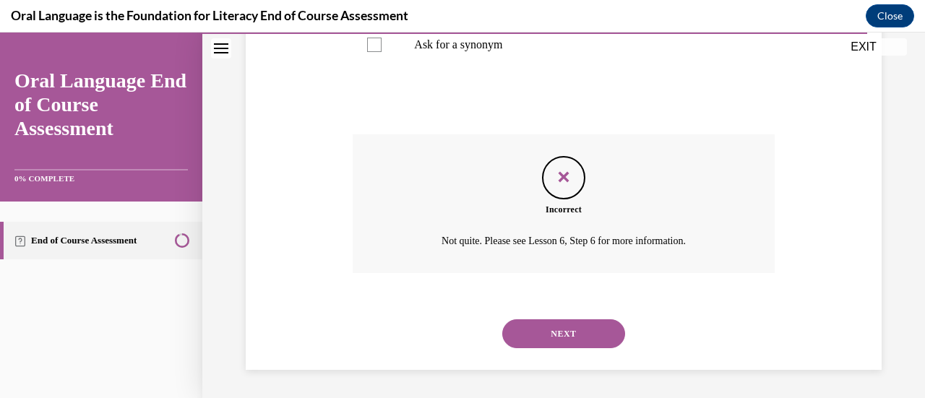
click at [568, 330] on button "NEXT" at bounding box center [563, 334] width 123 height 29
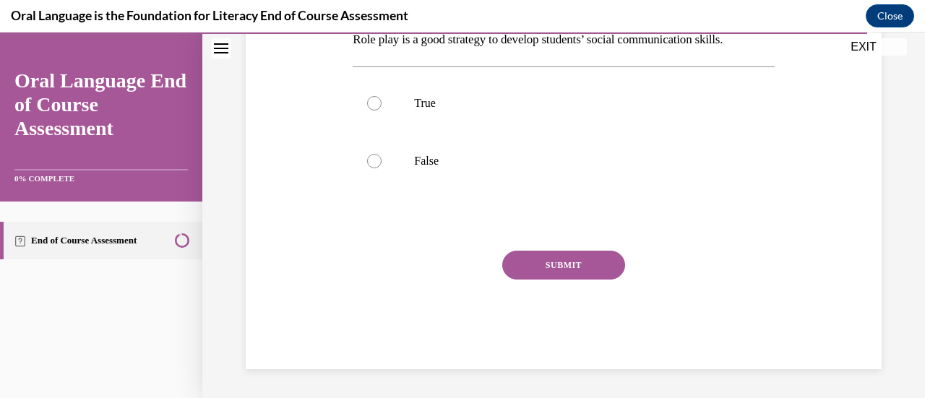
scroll to position [44, 0]
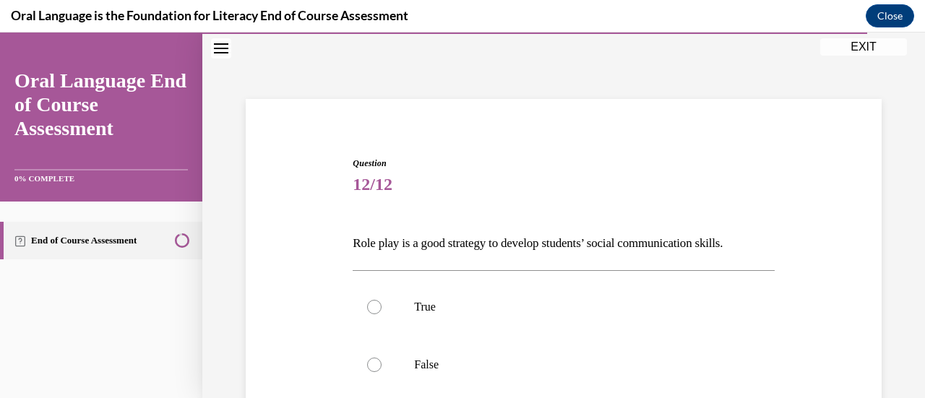
click at [696, 187] on span "12/12" at bounding box center [563, 184] width 421 height 29
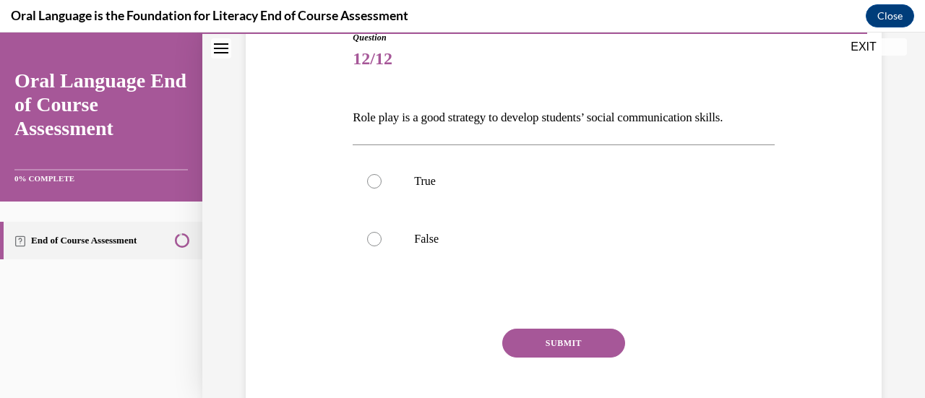
scroll to position [179, 0]
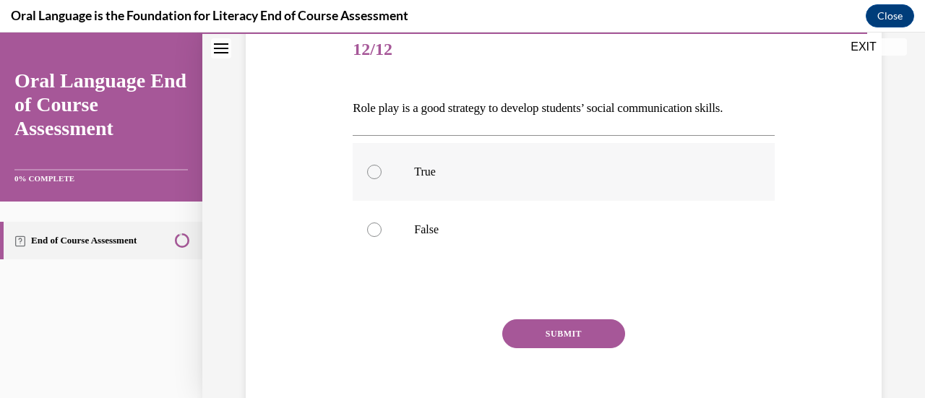
click at [363, 175] on label "True" at bounding box center [563, 172] width 421 height 58
click at [367, 175] on input "True" at bounding box center [374, 172] width 14 height 14
radio input "true"
click at [550, 345] on button "SUBMIT" at bounding box center [563, 334] width 123 height 29
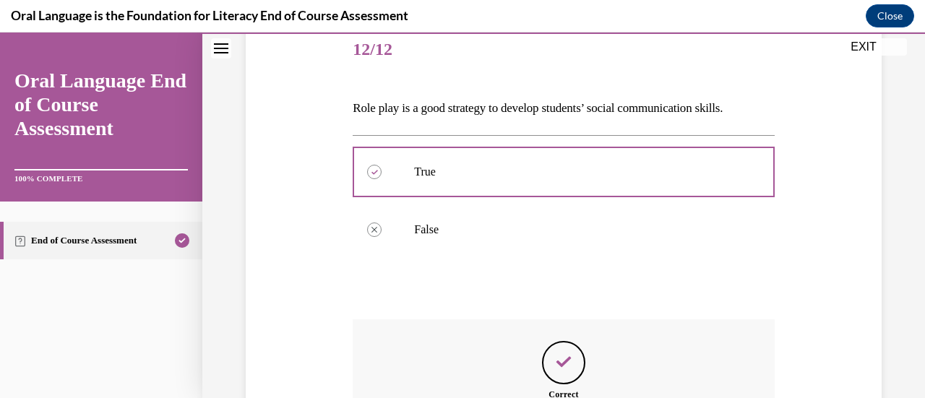
click at [892, 253] on div "Question 12/12 Role play is a good strategy to develop students’ social communi…" at bounding box center [563, 250] width 723 height 703
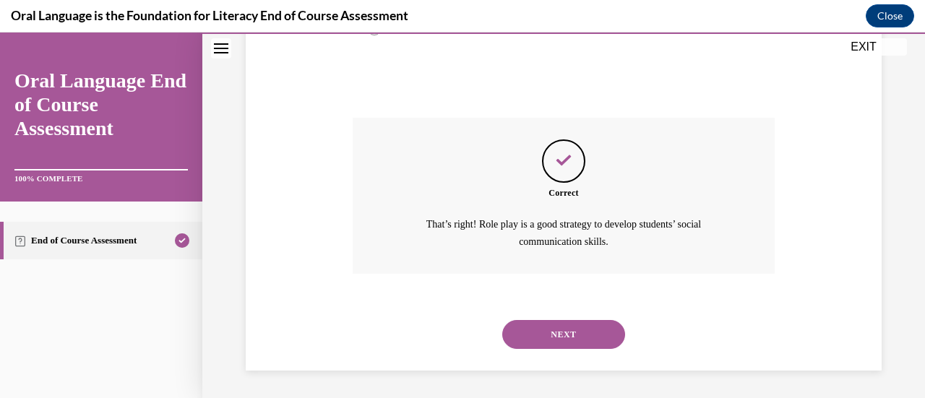
click at [567, 335] on button "NEXT" at bounding box center [563, 334] width 123 height 29
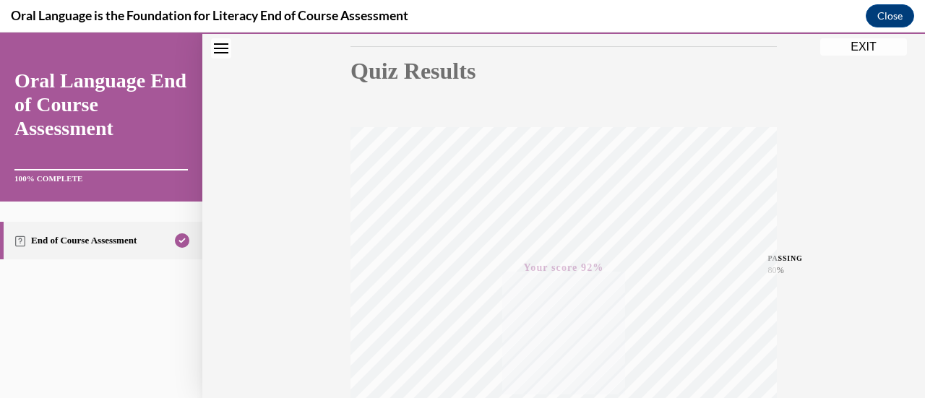
scroll to position [153, 0]
click at [836, 259] on div "Quiz Results PASSING 80% Your score 92% Passed PASSING 80% Your score Your scor…" at bounding box center [563, 274] width 723 height 696
click at [876, 98] on div "Quiz Results PASSING 80% Your score 92% Passed PASSING 80% Your score Your scor…" at bounding box center [563, 274] width 723 height 696
click at [859, 51] on button "EXIT" at bounding box center [864, 46] width 87 height 17
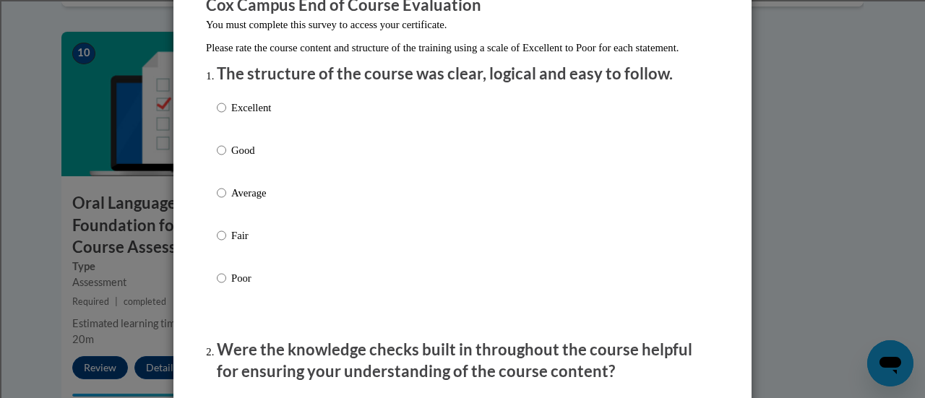
scroll to position [140, 0]
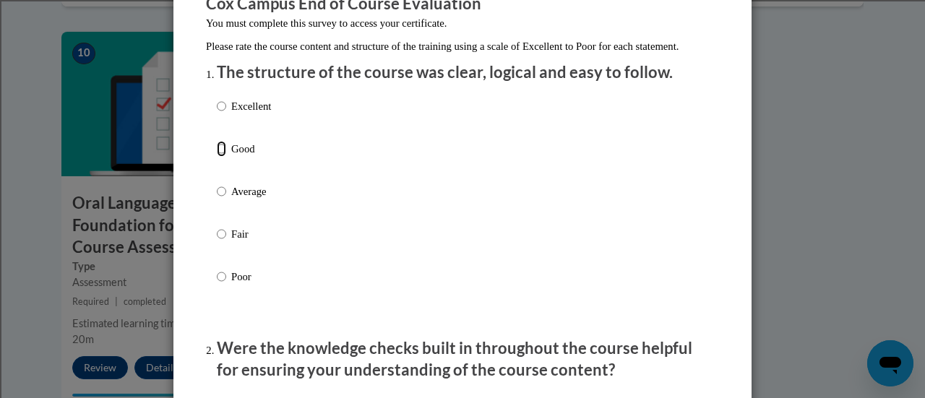
click at [217, 157] on input "Good" at bounding box center [221, 149] width 9 height 16
radio input "true"
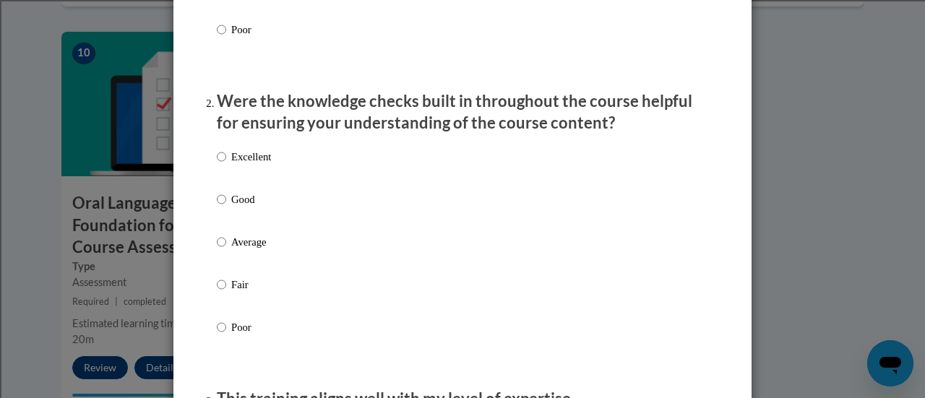
scroll to position [390, 0]
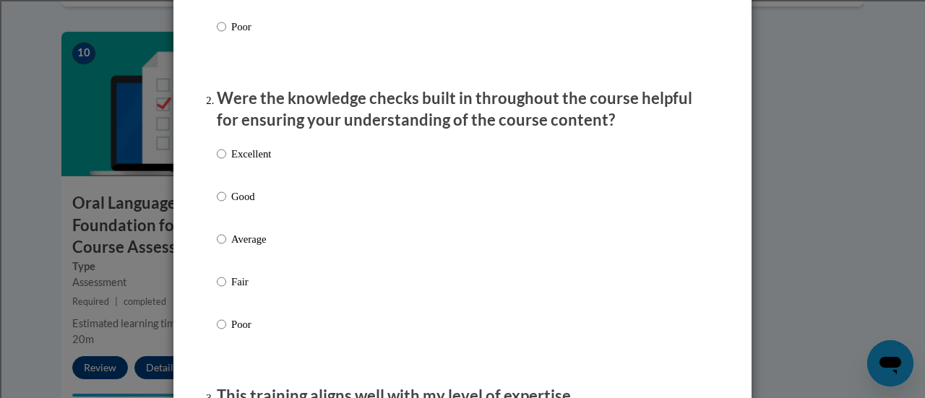
click at [217, 247] on input "Average" at bounding box center [221, 239] width 9 height 16
radio input "true"
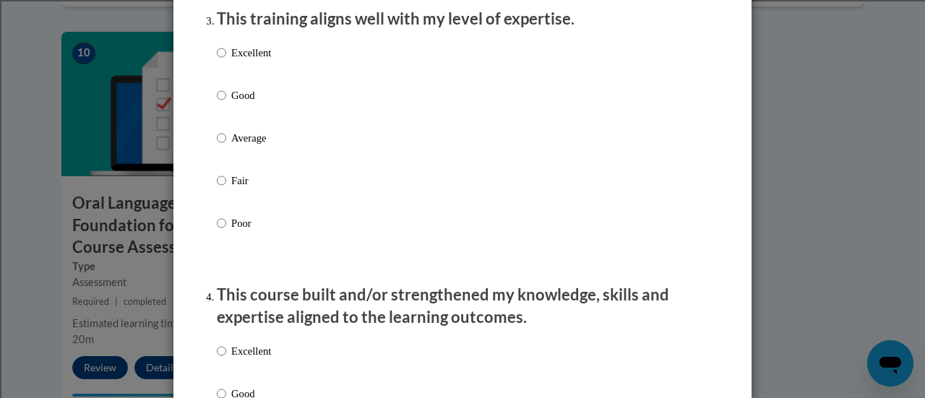
scroll to position [768, 0]
click at [220, 103] on input "Good" at bounding box center [221, 95] width 9 height 16
radio input "true"
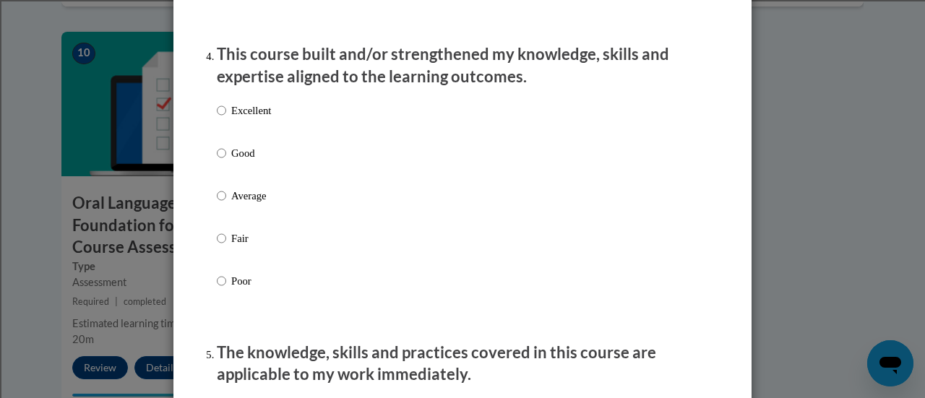
scroll to position [1012, 0]
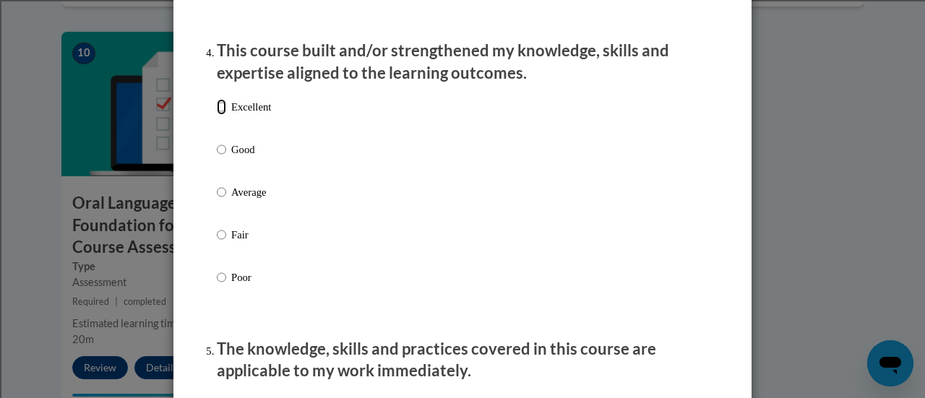
click at [217, 115] on input "Excellent" at bounding box center [221, 107] width 9 height 16
radio input "true"
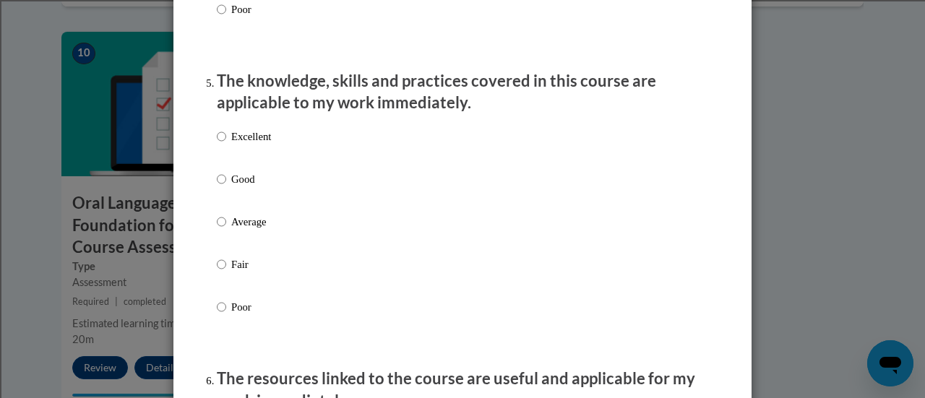
scroll to position [1281, 0]
click at [217, 187] on input "Good" at bounding box center [221, 179] width 9 height 16
radio input "true"
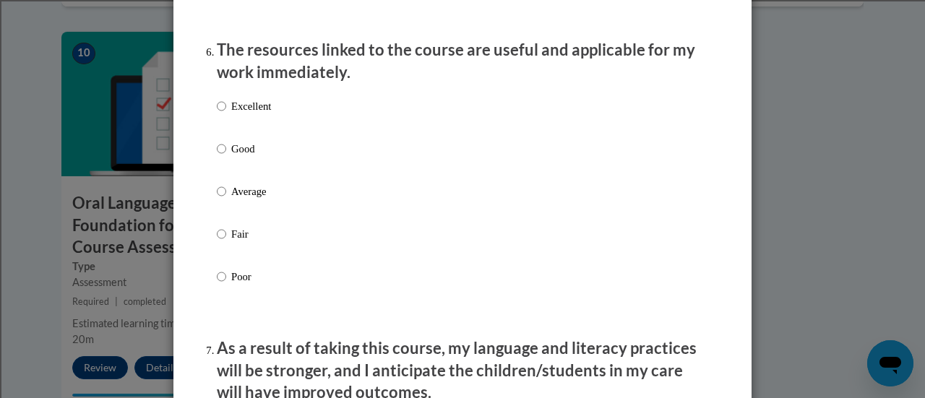
scroll to position [1611, 0]
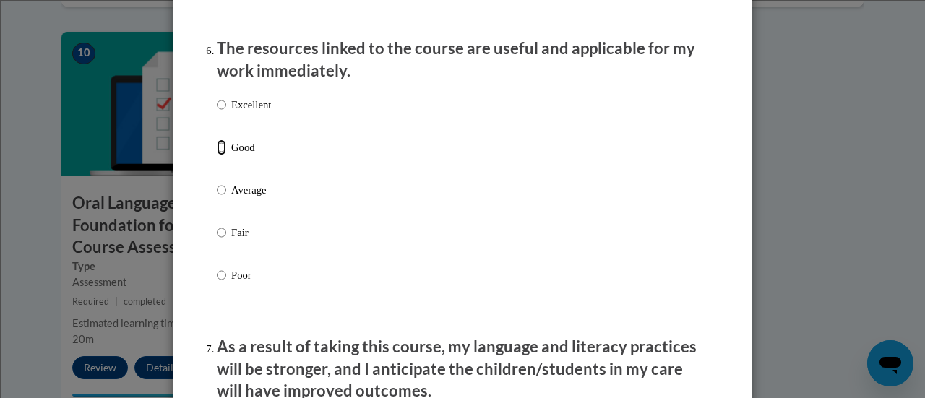
click at [220, 155] on input "Good" at bounding box center [221, 148] width 9 height 16
radio input "true"
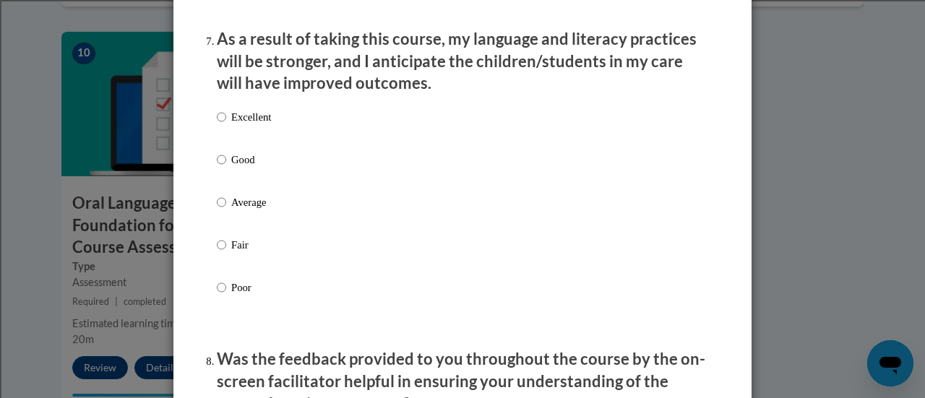
scroll to position [1920, 0]
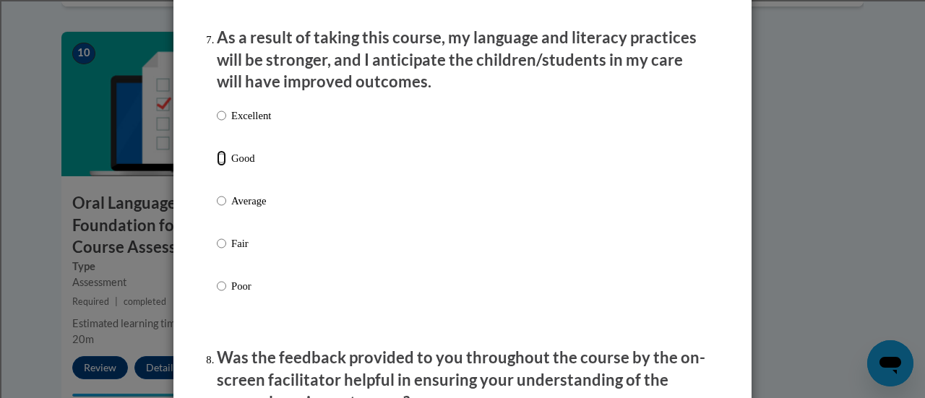
click at [217, 166] on input "Good" at bounding box center [221, 158] width 9 height 16
radio input "true"
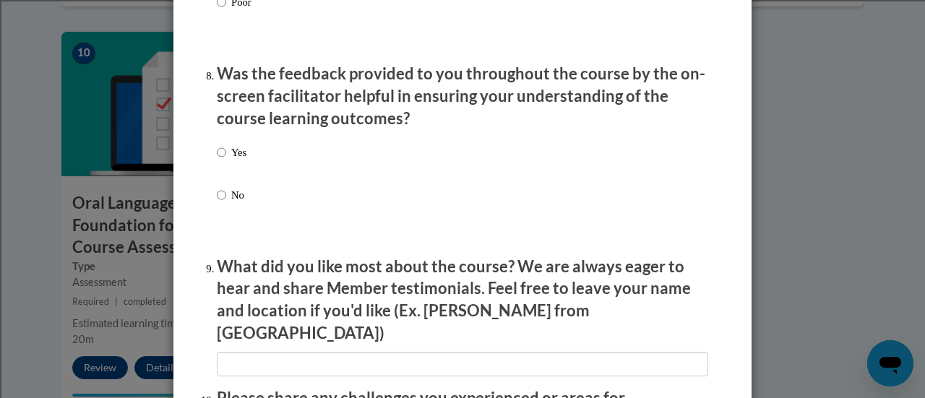
scroll to position [2205, 0]
click at [217, 158] on input "Yes" at bounding box center [221, 152] width 9 height 16
radio input "true"
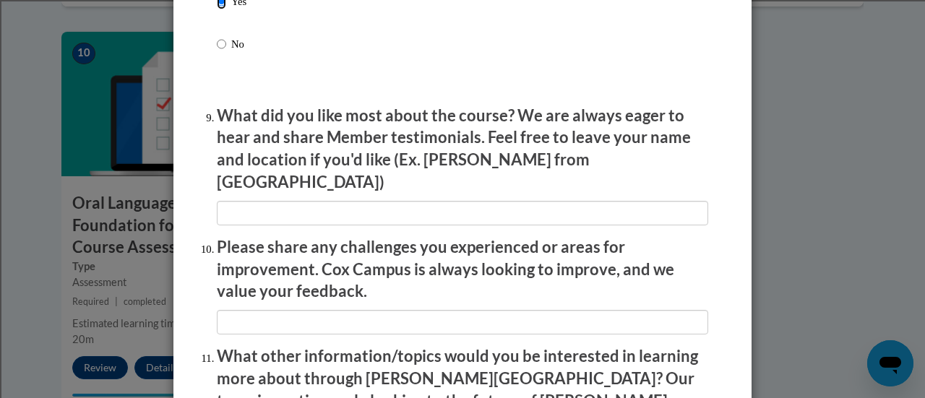
scroll to position [2356, 0]
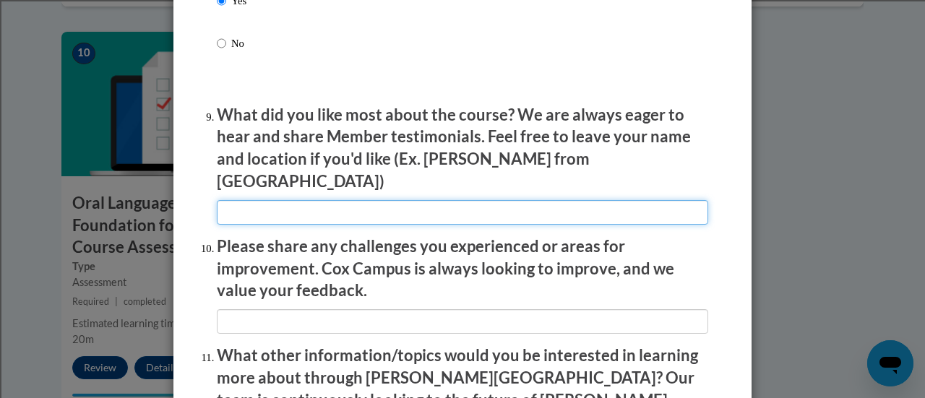
click at [600, 205] on input "textbox" at bounding box center [463, 212] width 492 height 25
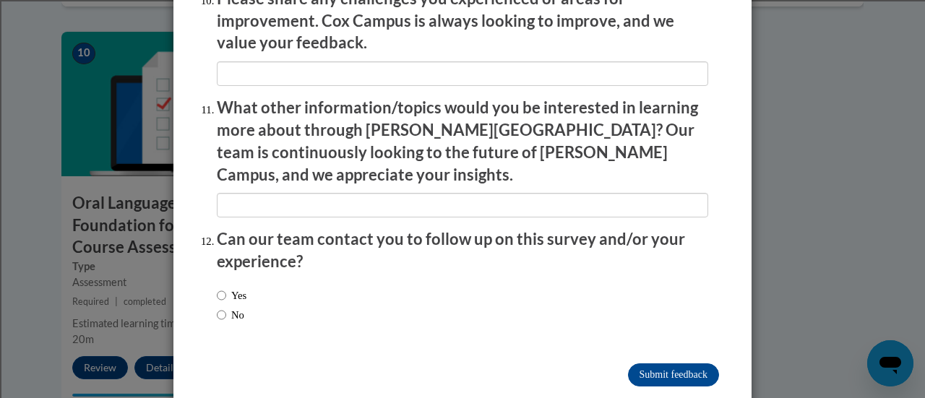
scroll to position [2608, 0]
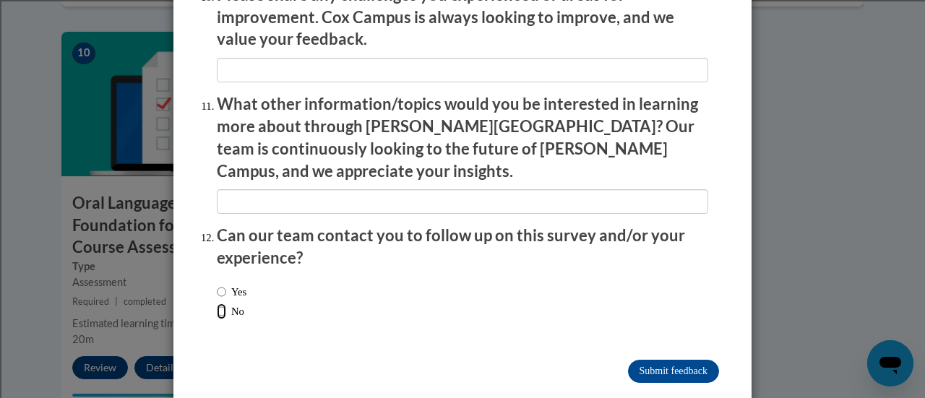
click at [217, 304] on input "No" at bounding box center [221, 312] width 9 height 16
radio input "true"
click at [664, 360] on input "Submit feedback" at bounding box center [673, 371] width 91 height 23
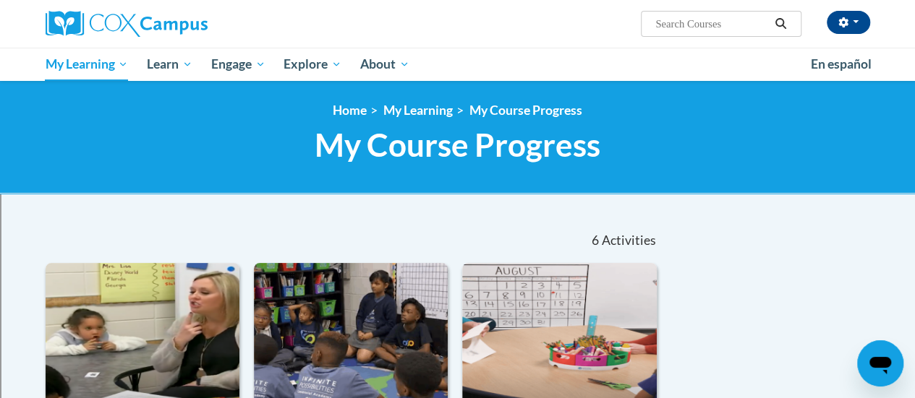
click at [685, 26] on input "Search..." at bounding box center [712, 23] width 116 height 17
click at [677, 30] on input "Search..." at bounding box center [712, 23] width 116 height 17
type input "vocabulary"
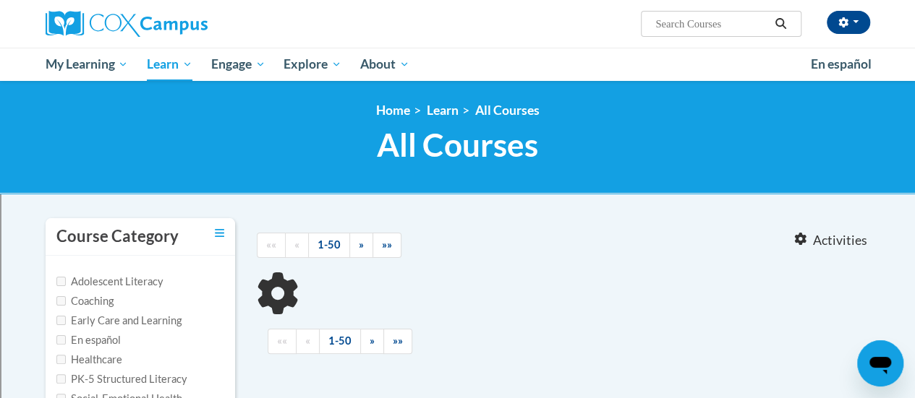
click at [609, 249] on div at bounding box center [589, 234] width 158 height 33
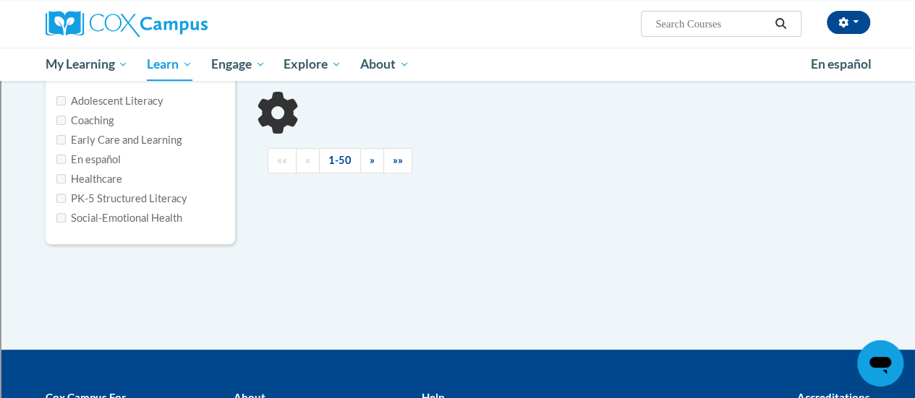
type input "vocabulary"
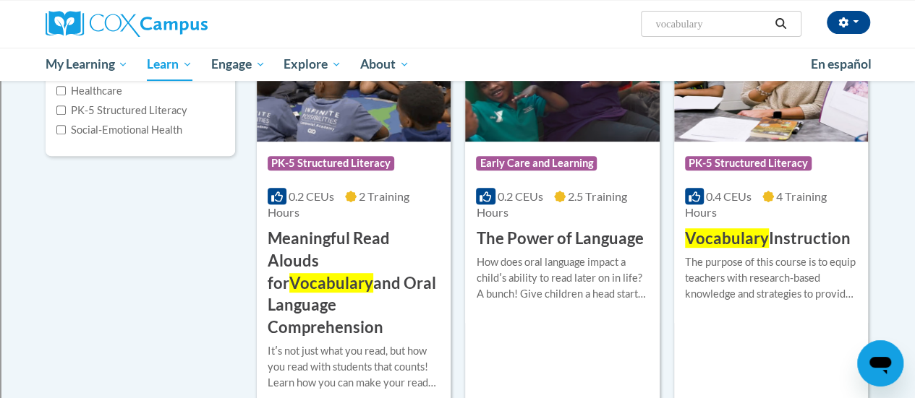
scroll to position [270, 0]
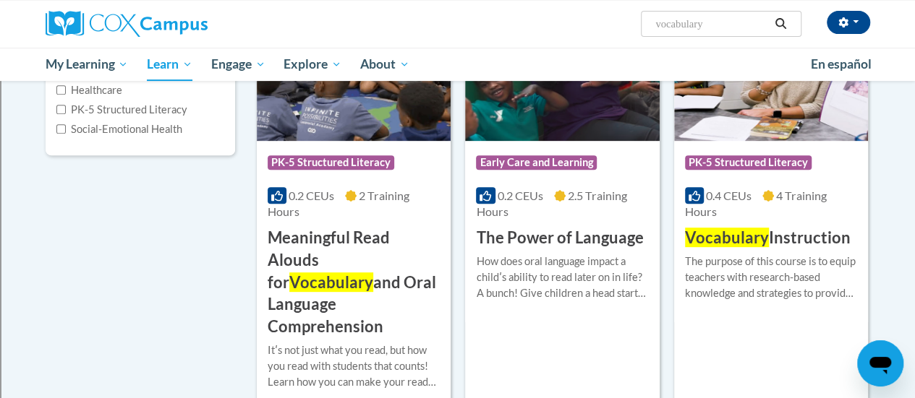
click at [795, 253] on div at bounding box center [771, 253] width 172 height 1
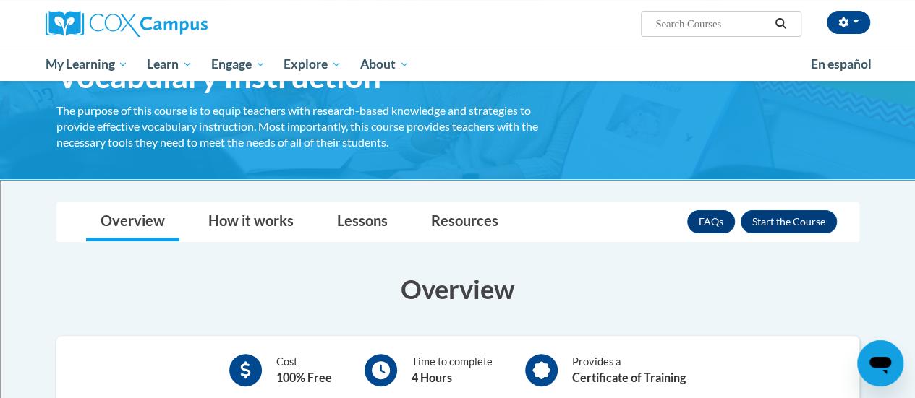
scroll to position [106, 0]
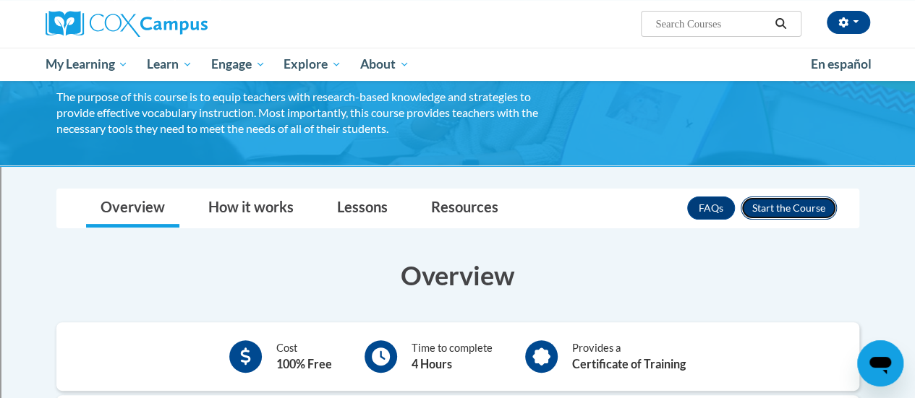
click at [779, 210] on button "Enroll" at bounding box center [788, 208] width 96 height 23
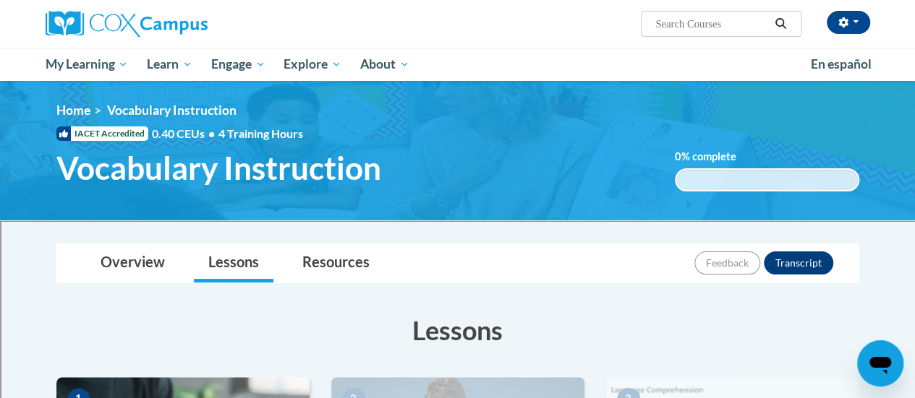
click at [605, 166] on h1 "Vocabulary Instruction" at bounding box center [355, 168] width 618 height 38
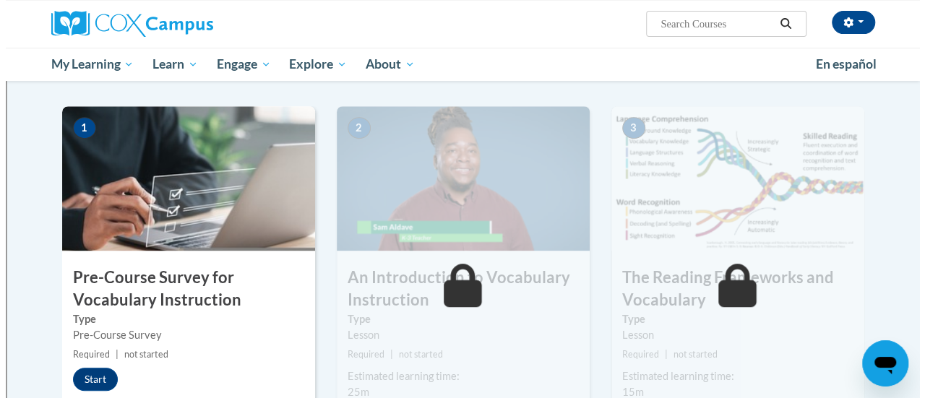
scroll to position [272, 0]
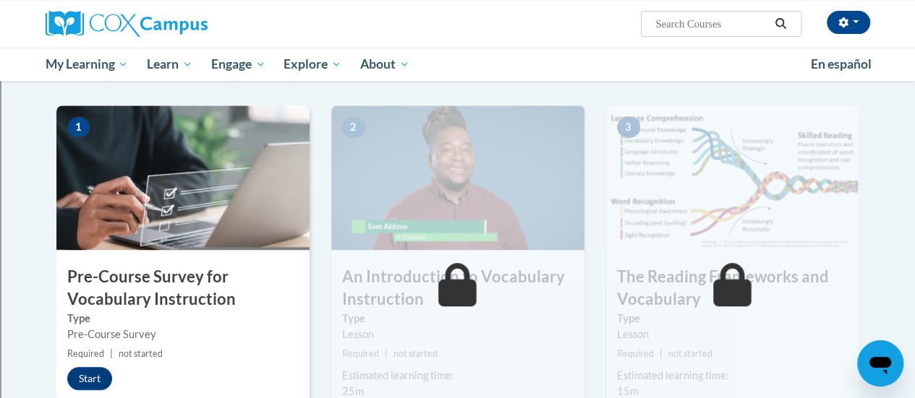
click at [217, 267] on h3 "Pre-Course Survey for Vocabulary Instruction" at bounding box center [182, 288] width 253 height 45
click at [81, 372] on button "Start" at bounding box center [89, 378] width 45 height 23
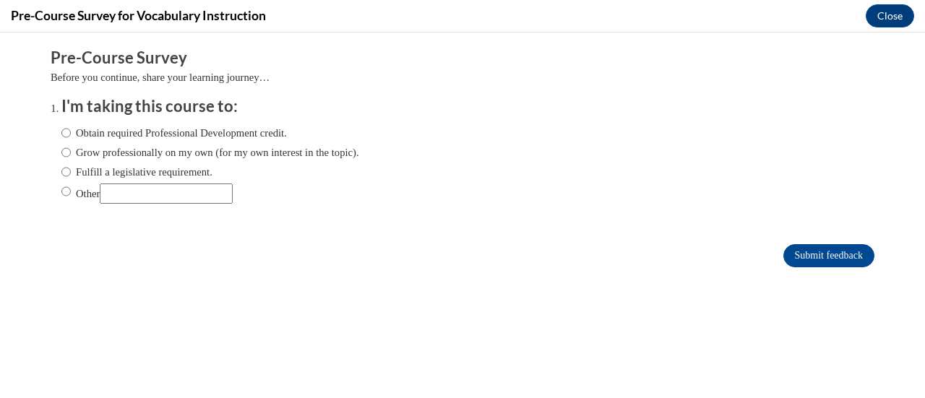
scroll to position [0, 0]
click at [61, 179] on input "Fulfill a legislative requirement." at bounding box center [65, 172] width 9 height 16
radio input "true"
click at [824, 260] on input "Submit feedback" at bounding box center [829, 255] width 91 height 23
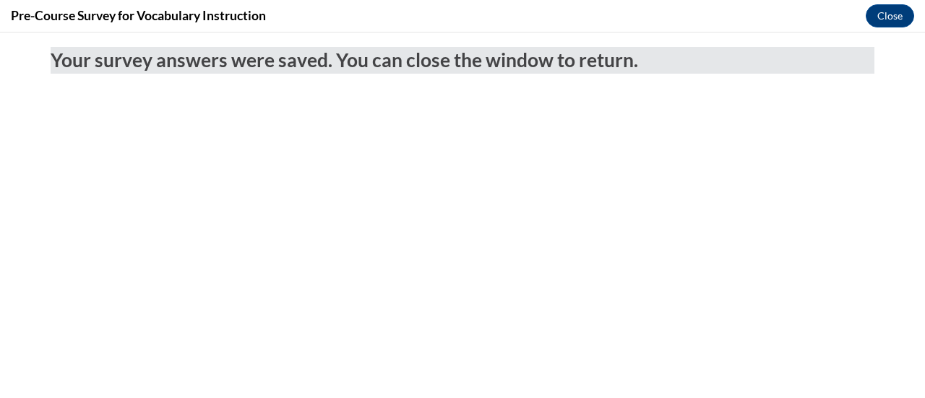
click at [206, 226] on body "Your survey answers were saved. You can close the window to return." at bounding box center [462, 216] width 925 height 366
click at [889, 14] on button "Close" at bounding box center [890, 15] width 48 height 23
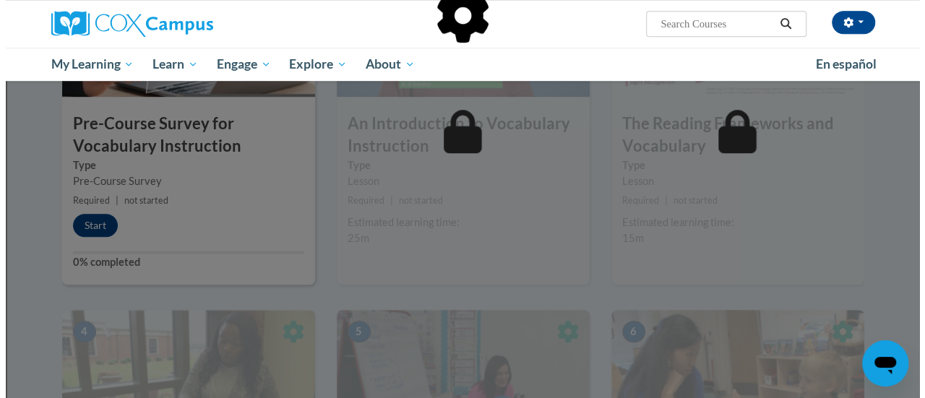
scroll to position [425, 0]
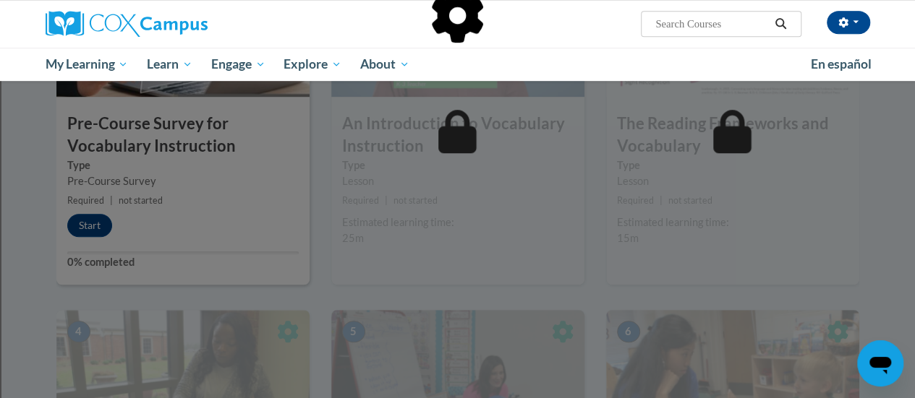
click at [82, 231] on div at bounding box center [457, 199] width 915 height 398
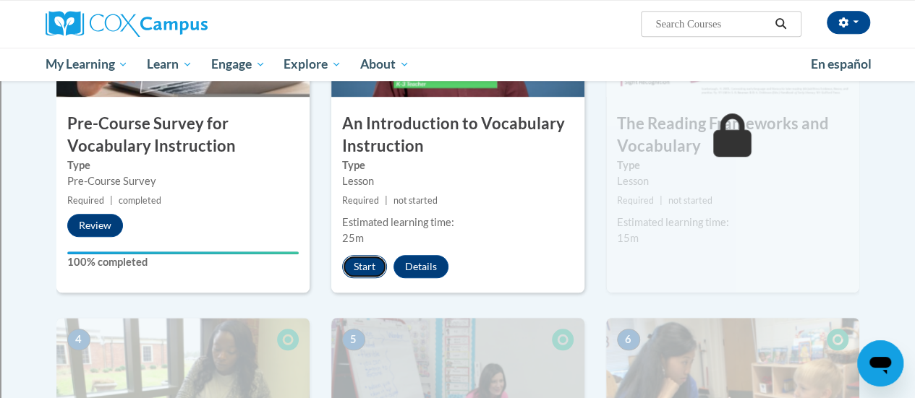
click at [361, 273] on button "Start" at bounding box center [364, 266] width 45 height 23
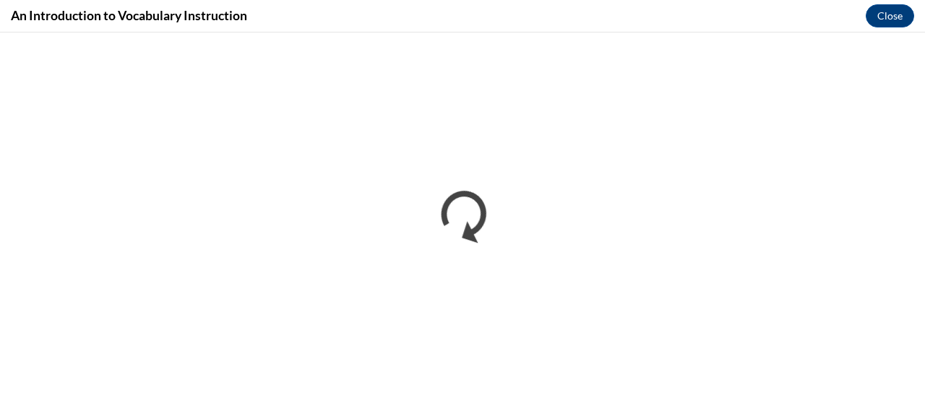
scroll to position [0, 0]
